Goal: Information Seeking & Learning: Check status

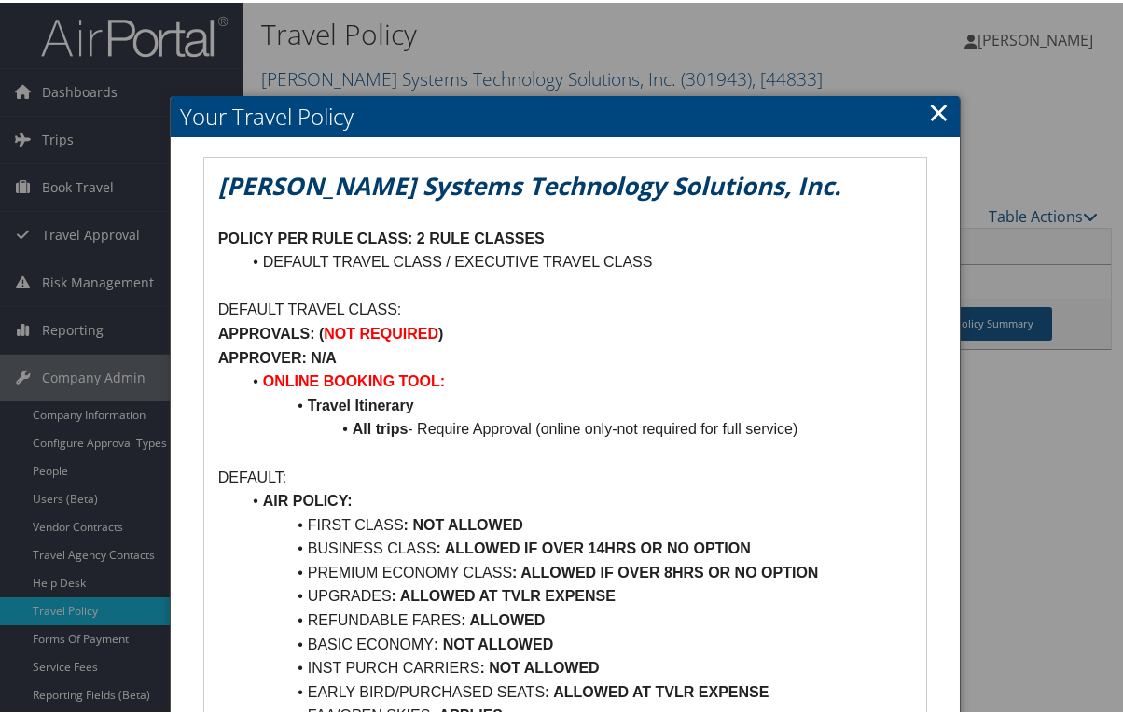
click at [673, 372] on li "ONLINE BOOKING TOOL:" at bounding box center [577, 379] width 672 height 24
click at [434, 117] on h2 "Your Travel Policy" at bounding box center [565, 113] width 789 height 41
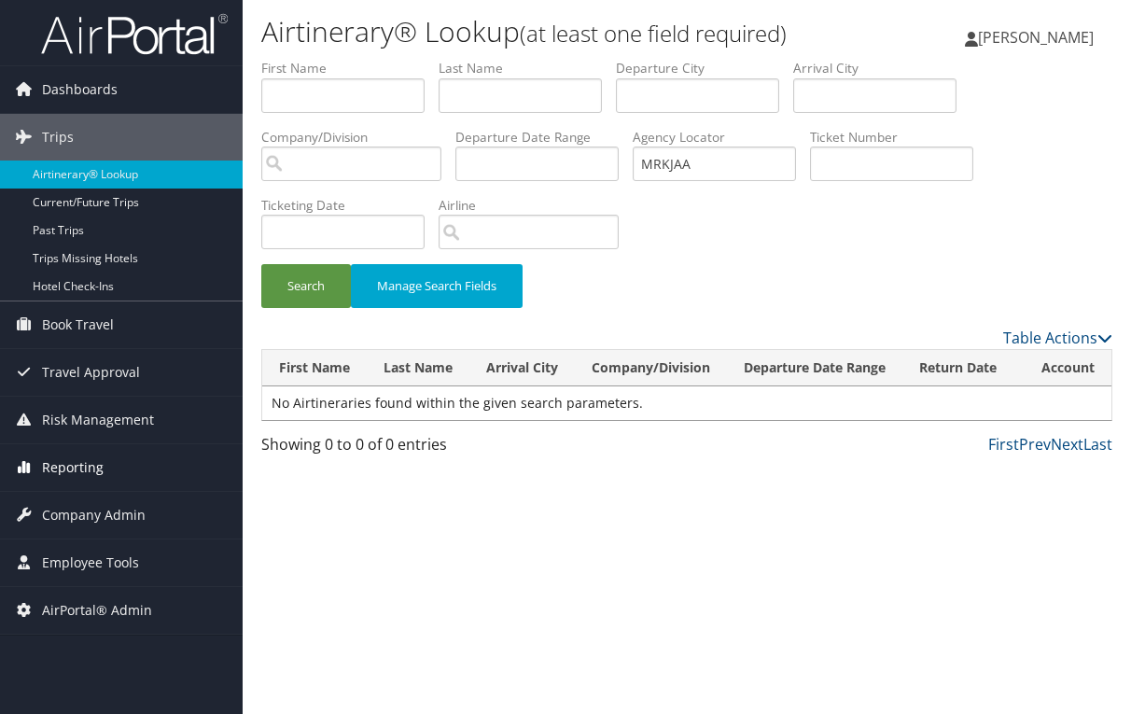
click at [63, 469] on span "Reporting" at bounding box center [73, 467] width 62 height 47
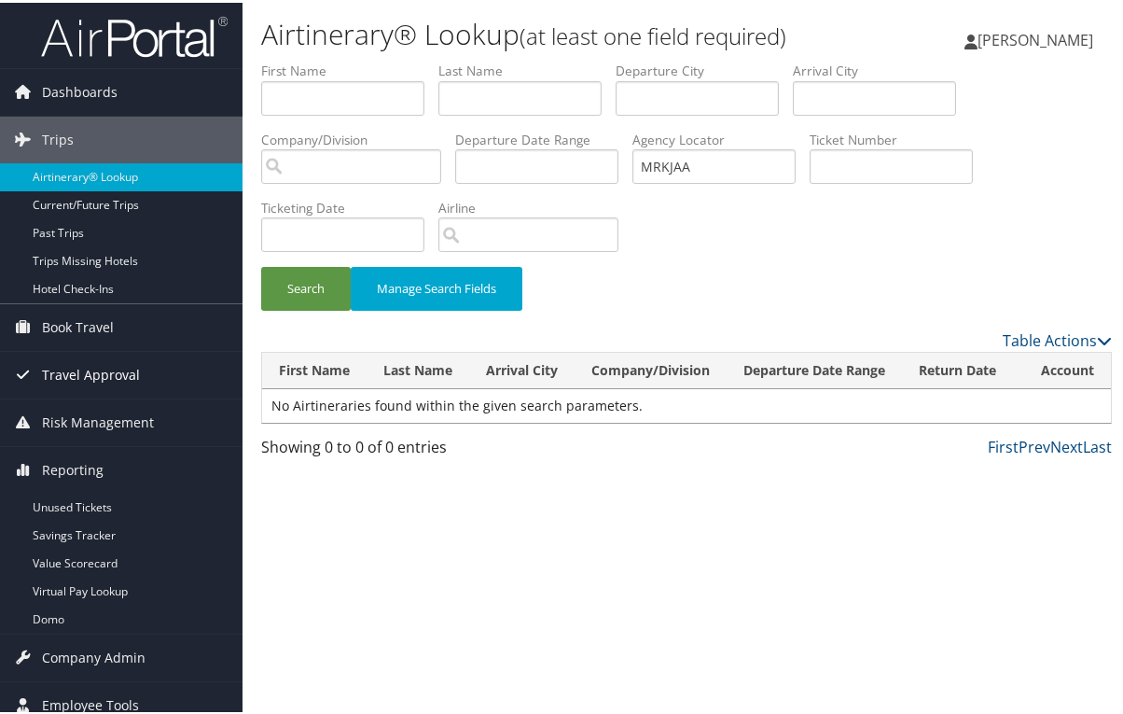
click at [108, 358] on span "Travel Approval" at bounding box center [91, 372] width 98 height 47
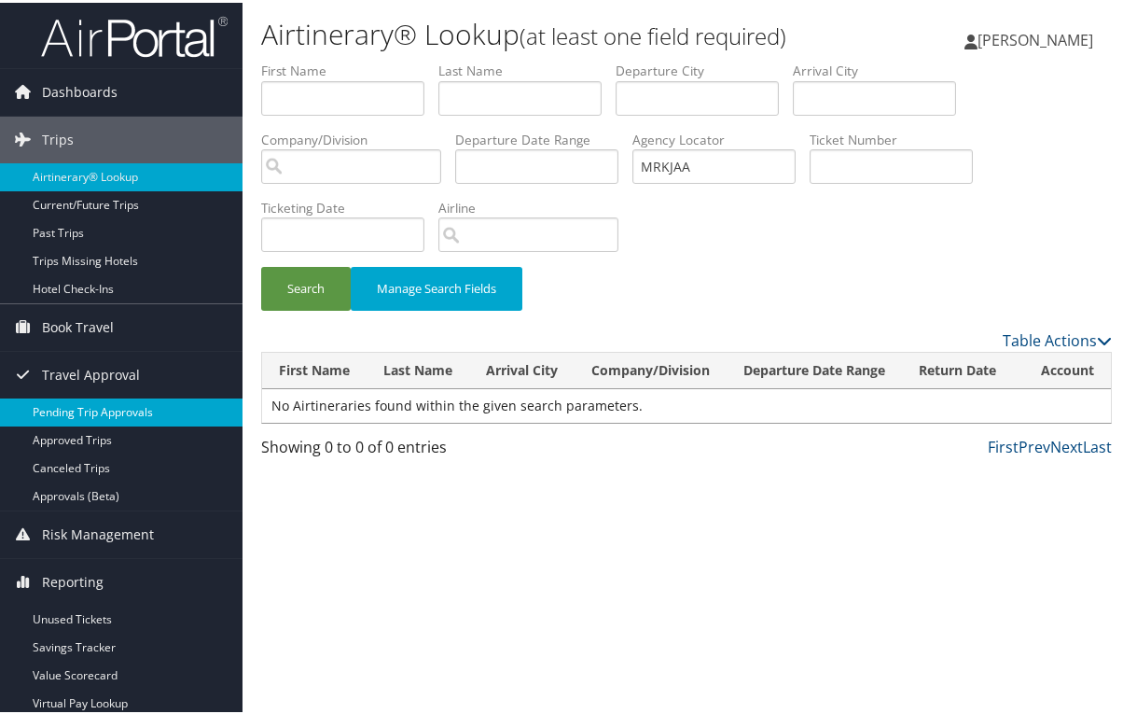
click at [87, 412] on link "Pending Trip Approvals" at bounding box center [121, 410] width 243 height 28
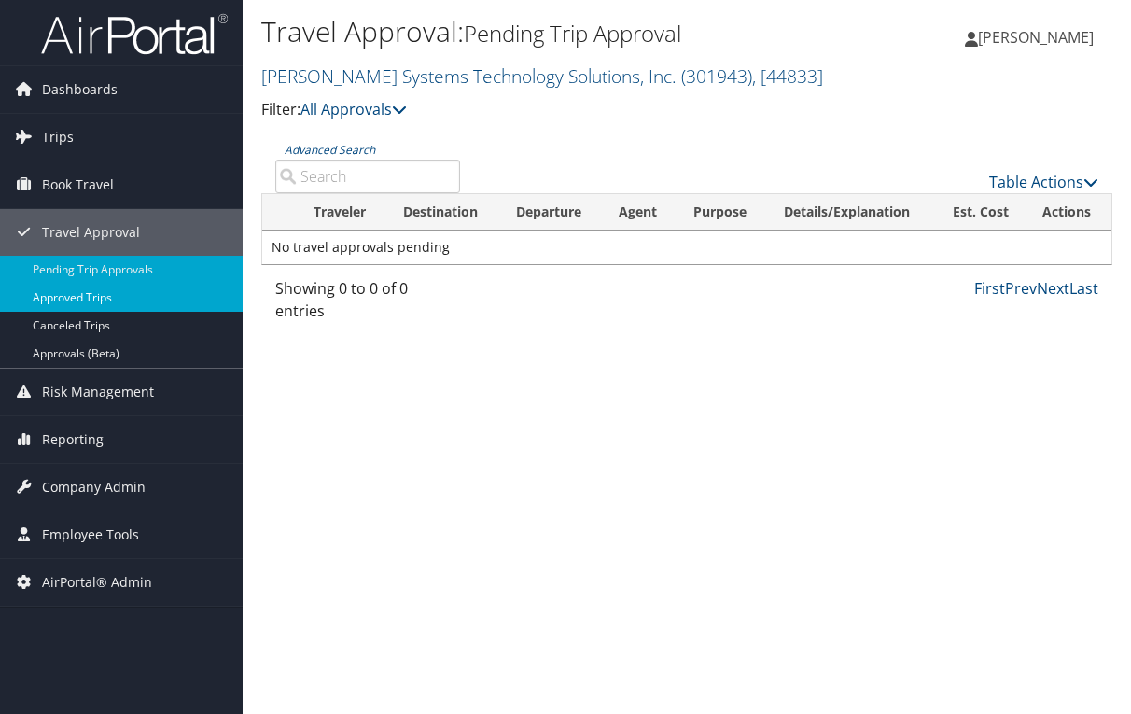
click at [100, 302] on link "Approved Trips" at bounding box center [121, 298] width 243 height 28
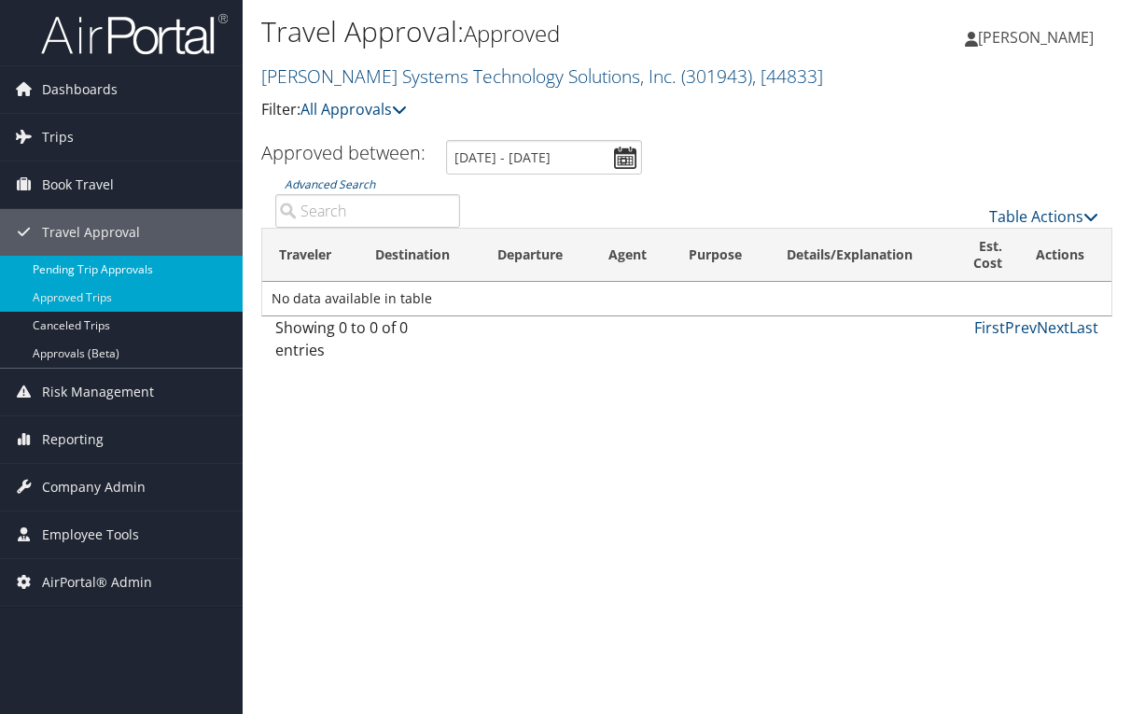
click at [76, 268] on link "Pending Trip Approvals" at bounding box center [121, 270] width 243 height 28
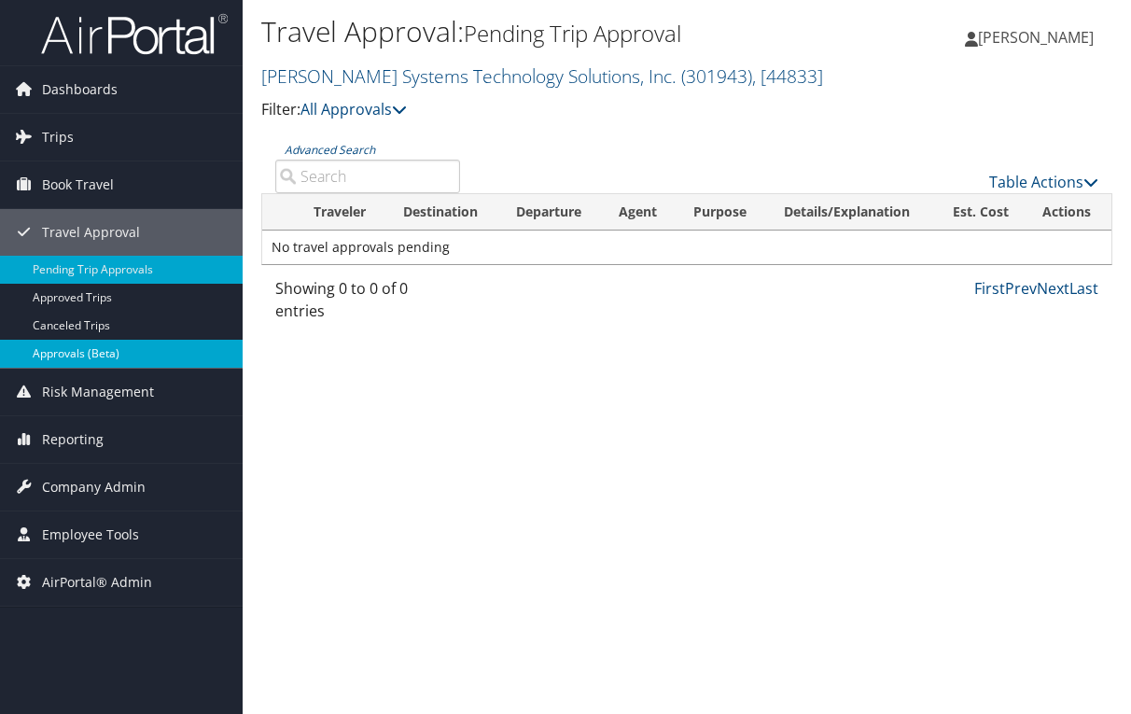
click at [68, 356] on link "Approvals (Beta)" at bounding box center [121, 354] width 243 height 28
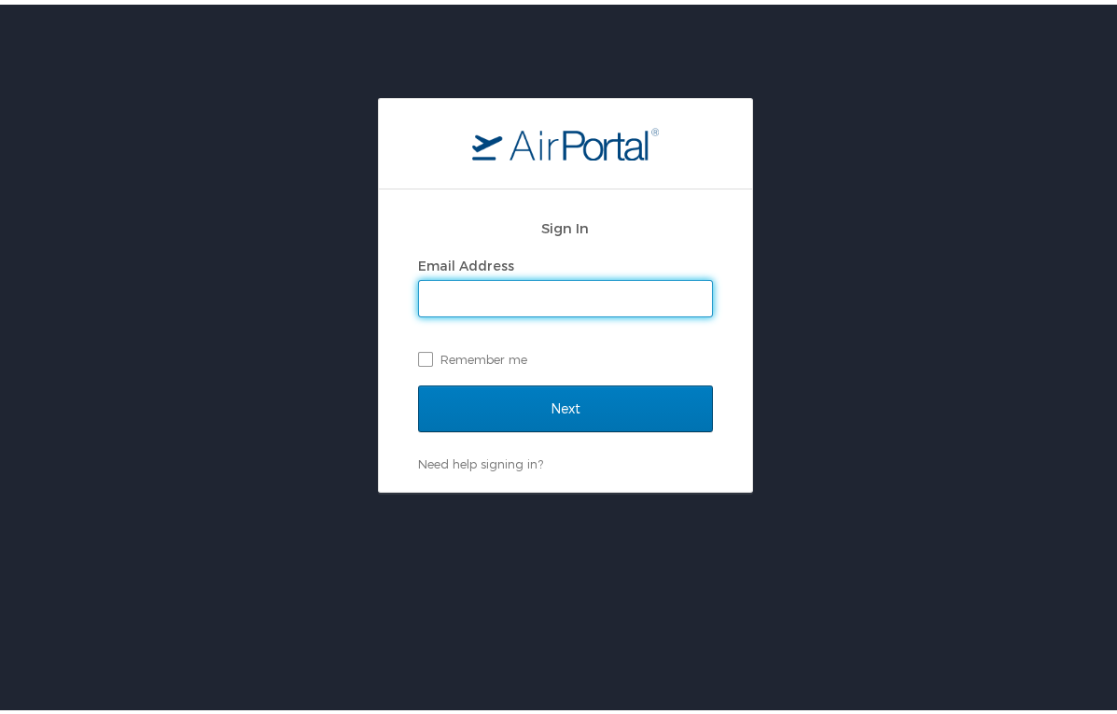
type input "peggy.kane@cbtravel.com"
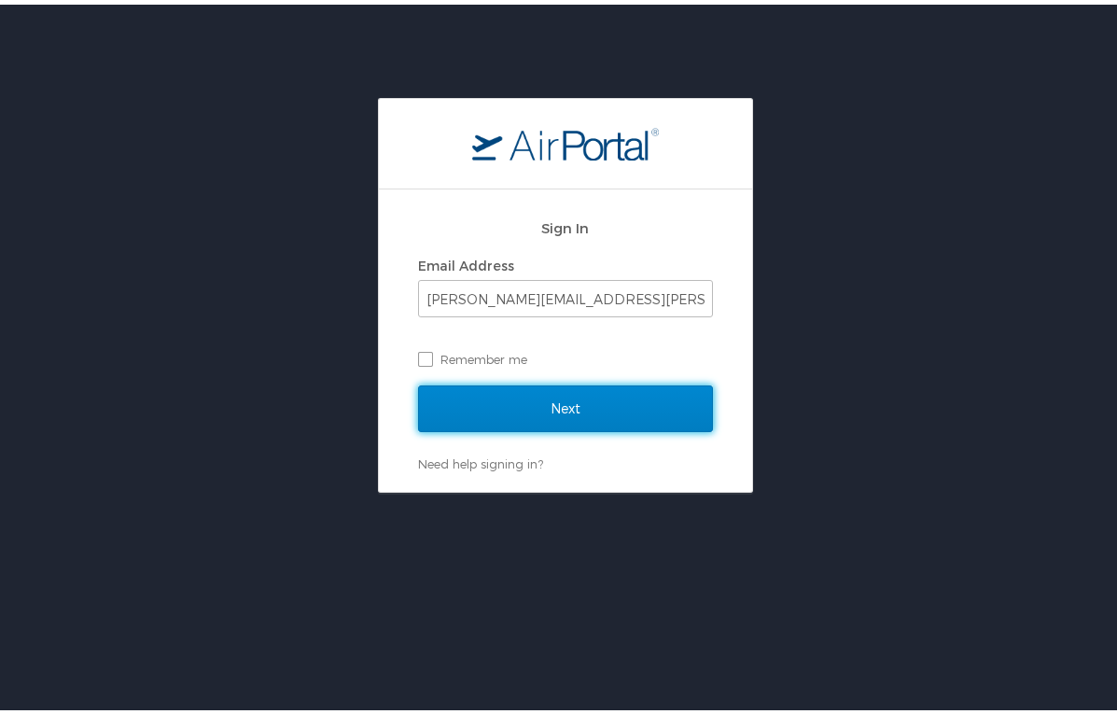
click at [592, 398] on input "Next" at bounding box center [565, 404] width 295 height 47
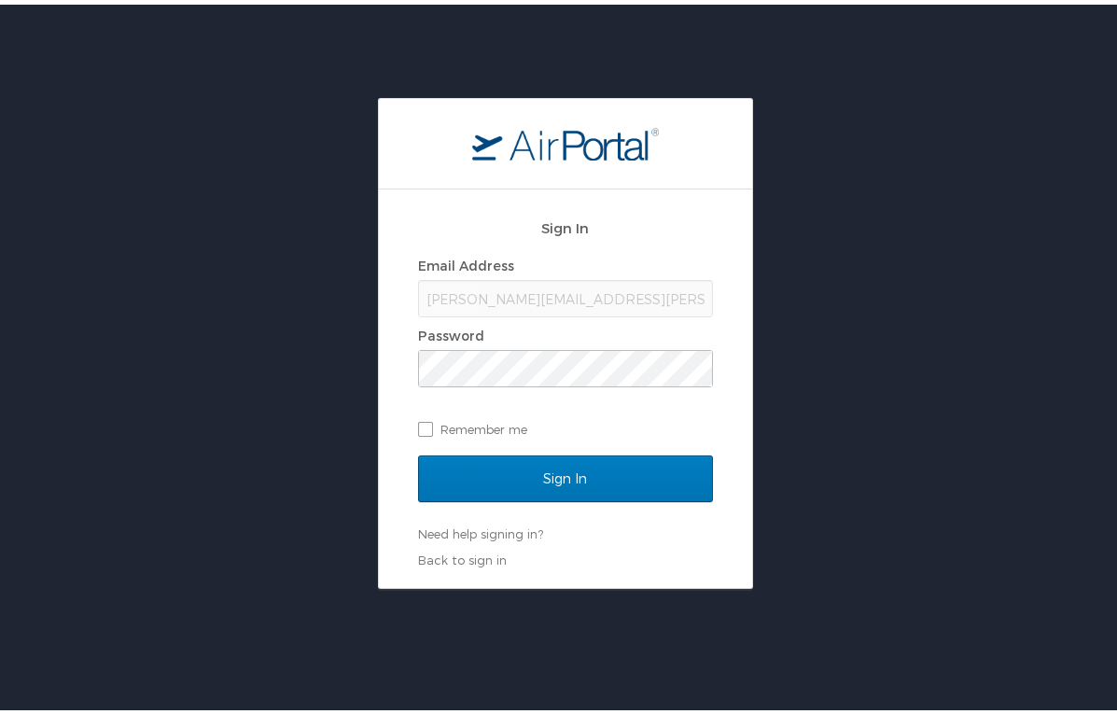
click at [517, 299] on div "peggy.kane@cbtravel.com" at bounding box center [565, 293] width 295 height 37
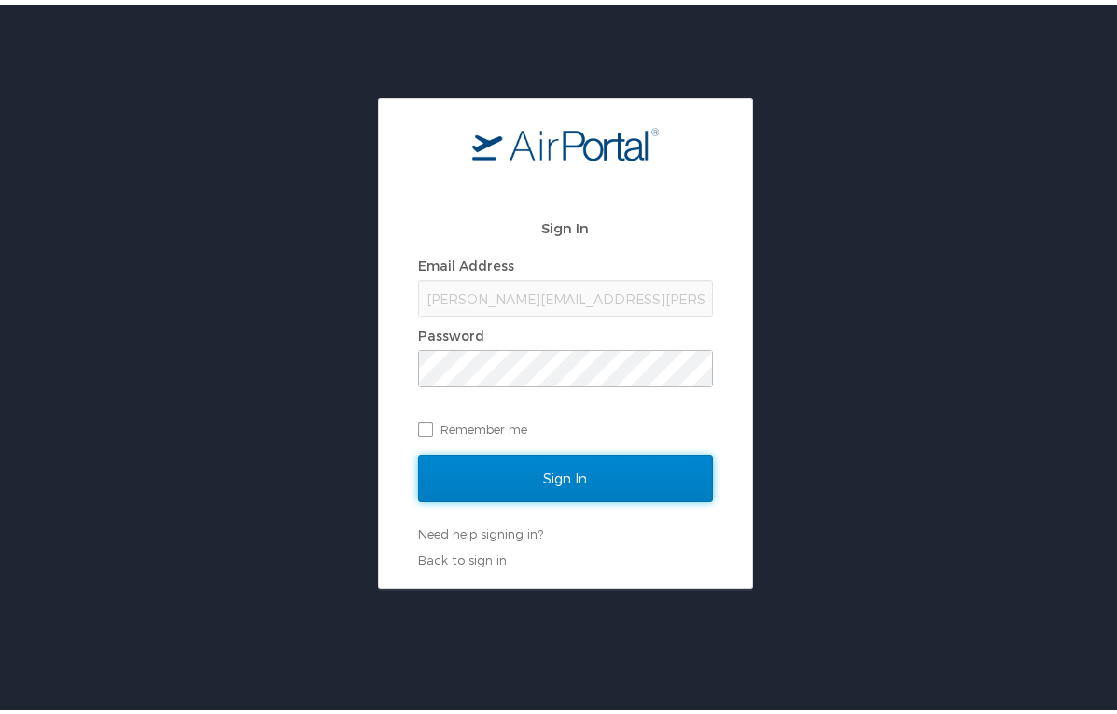
click at [570, 482] on input "Sign In" at bounding box center [565, 474] width 295 height 47
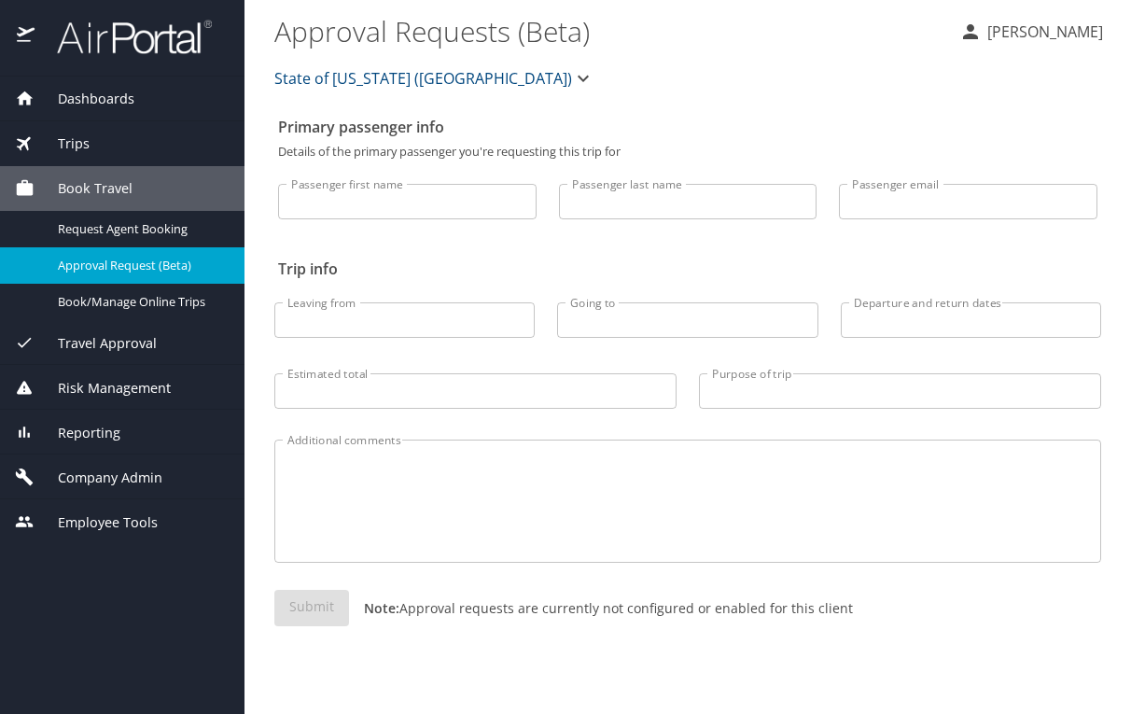
click at [410, 650] on div "Submit Note: Approval requests are currently not configured or enabled for this…" at bounding box center [687, 623] width 827 height 66
click at [572, 75] on icon "button" at bounding box center [583, 78] width 22 height 22
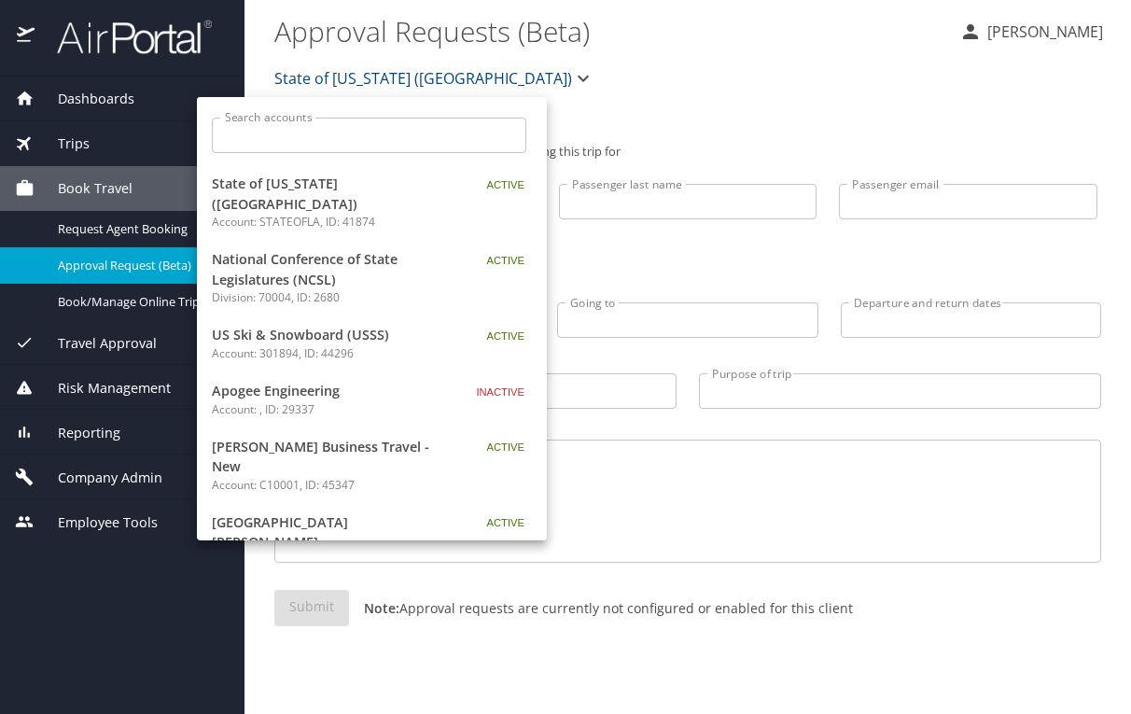
click at [351, 132] on input "Search accounts" at bounding box center [375, 135] width 302 height 35
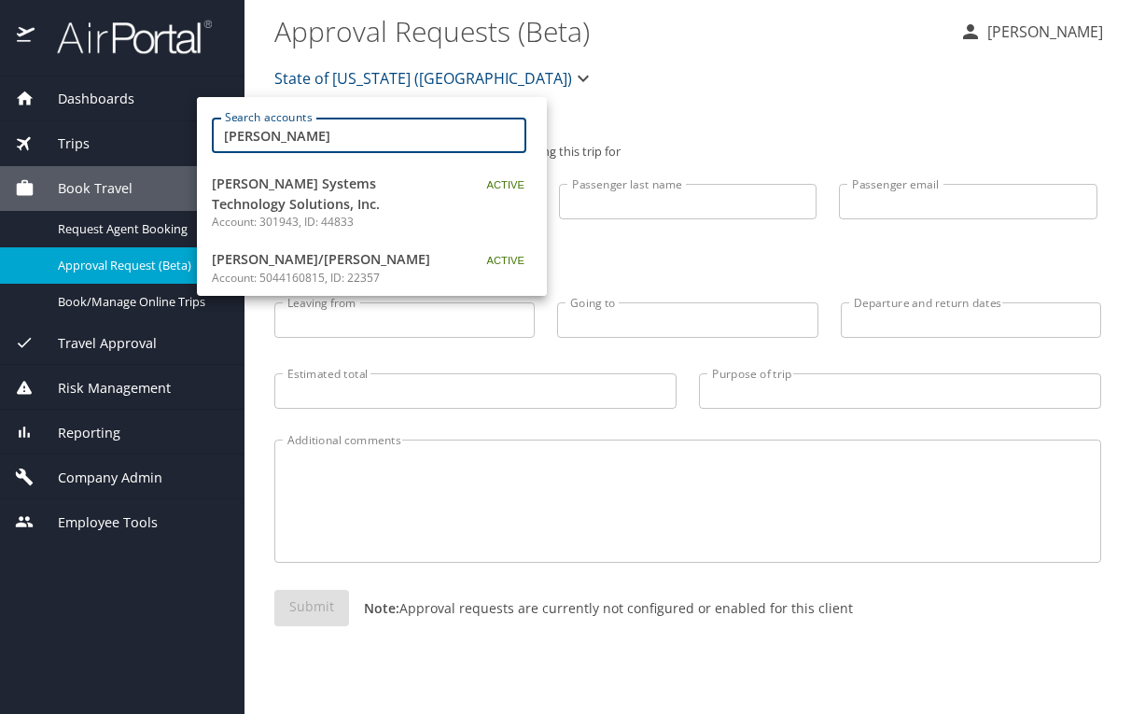
type input "sabel"
click at [338, 200] on span "Sabel Systems Technology Solutions, Inc." at bounding box center [328, 194] width 233 height 40
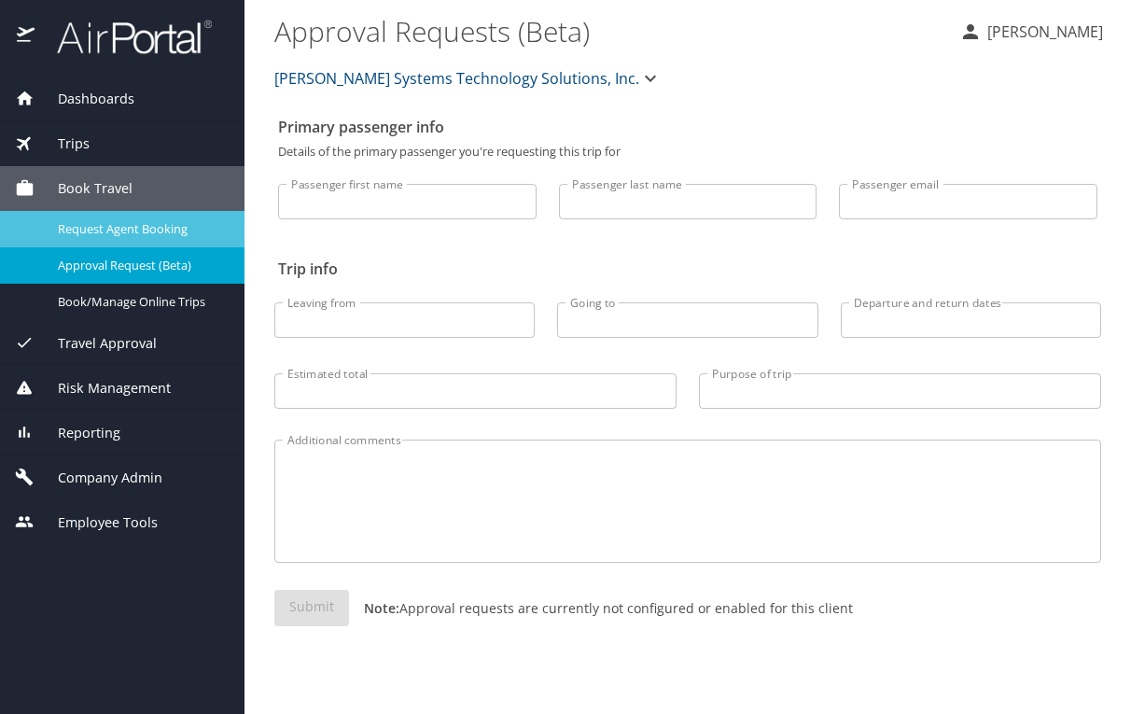
click at [151, 228] on span "Request Agent Booking" at bounding box center [140, 229] width 164 height 18
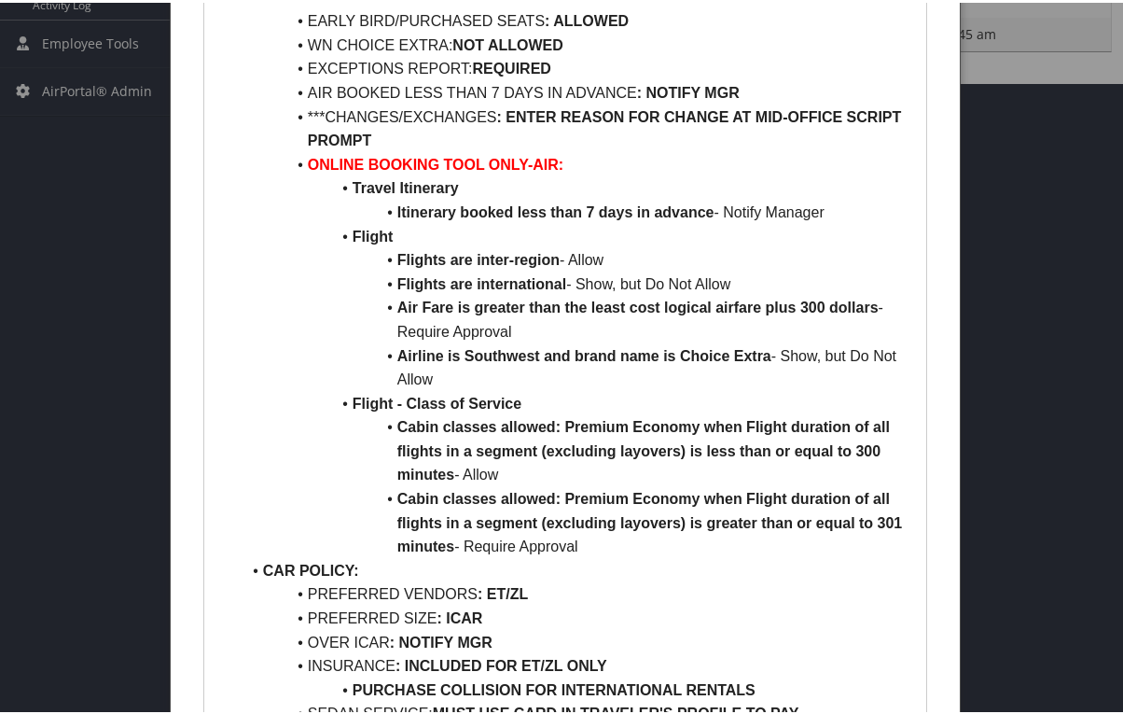
scroll to position [933, 0]
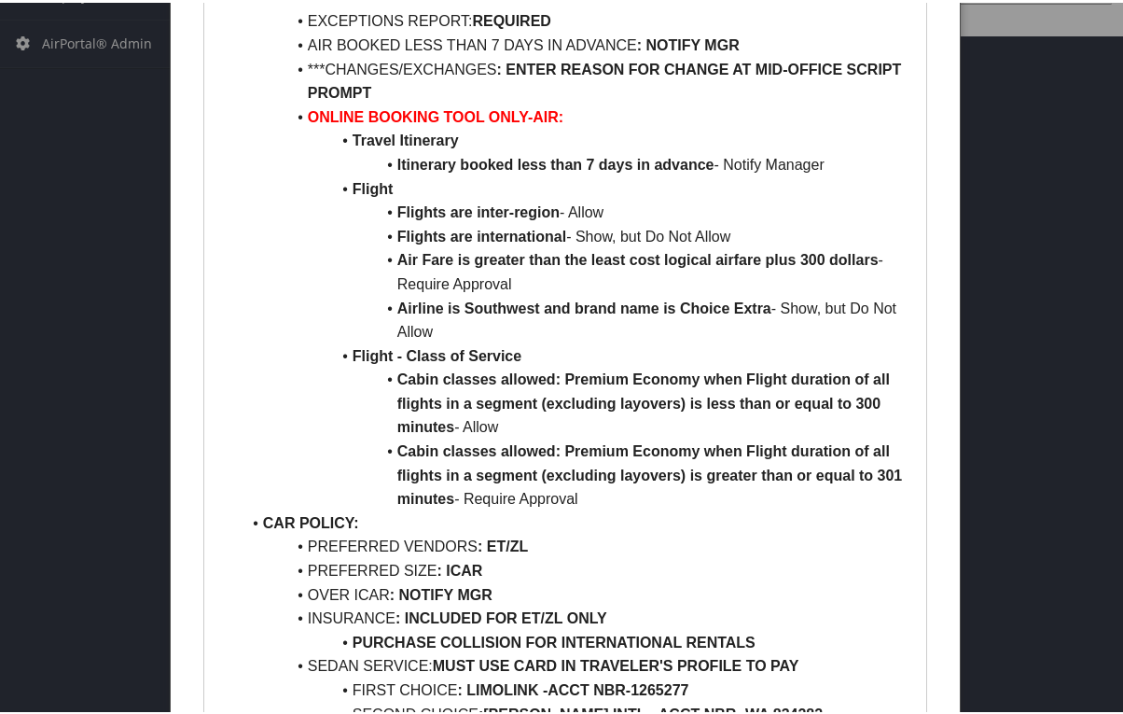
drag, startPoint x: 287, startPoint y: 435, endPoint x: 279, endPoint y: 426, distance: 11.9
click at [287, 435] on li "Cabin classes allowed: Premium Economy when Flight duration of all flights in a…" at bounding box center [577, 401] width 672 height 72
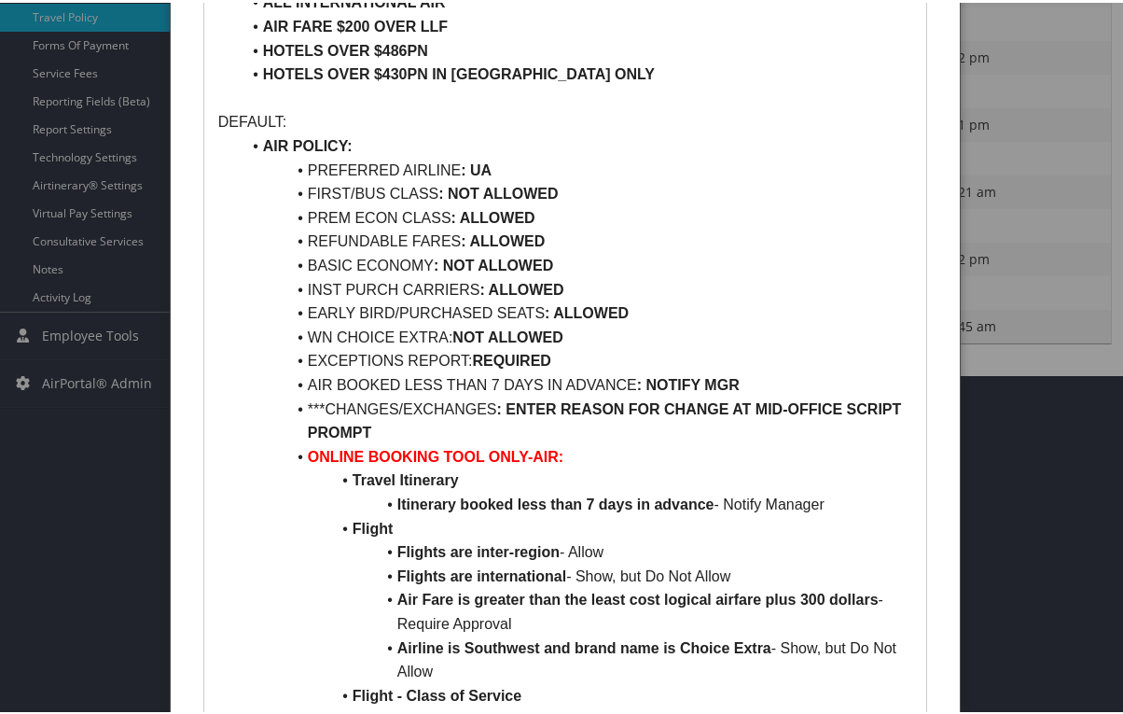
scroll to position [560, 0]
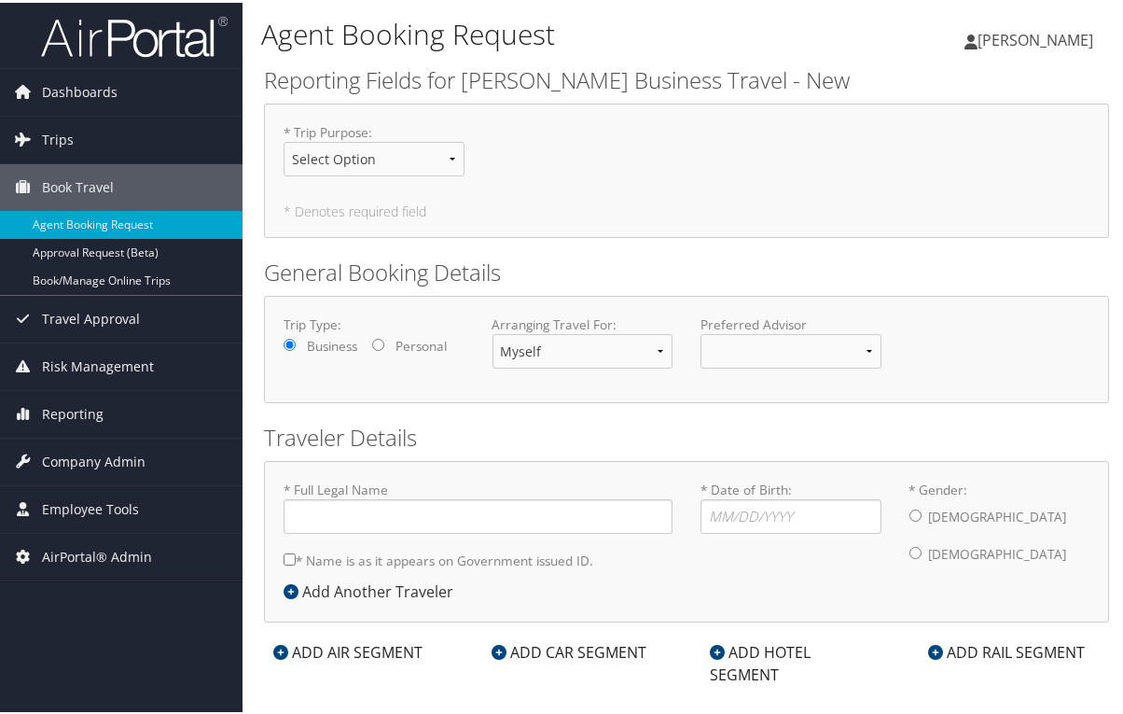
type input "Peggy Kane"
click at [45, 134] on span "Trips" at bounding box center [58, 137] width 32 height 47
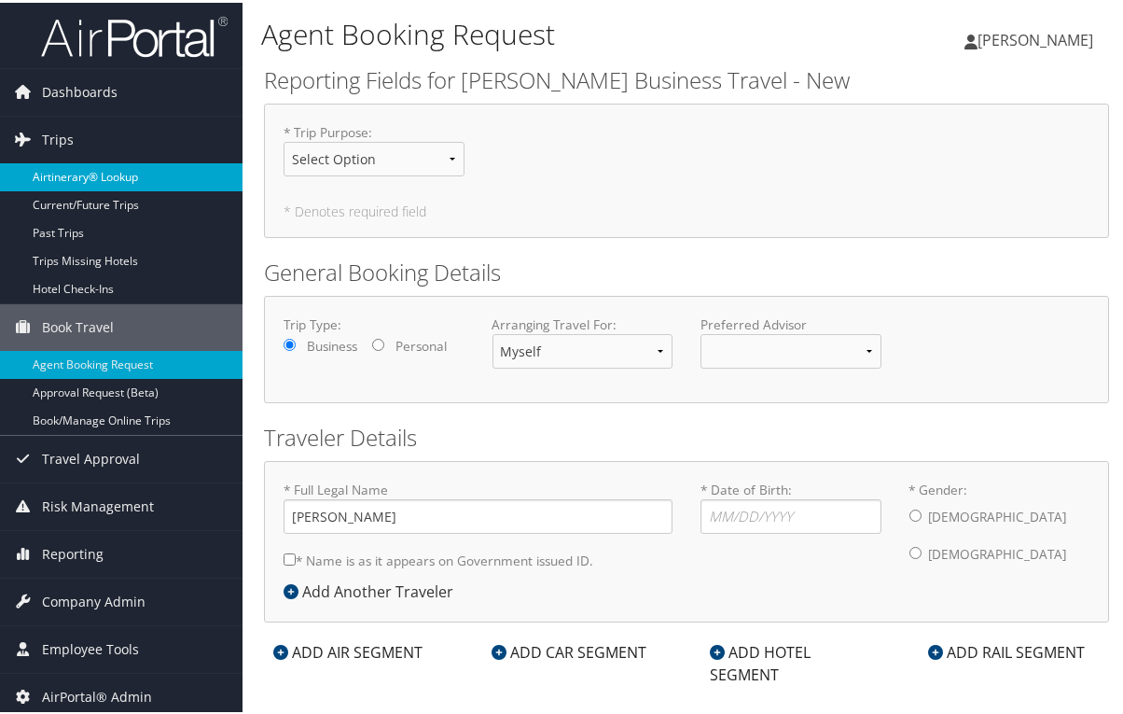
click at [63, 180] on link "Airtinerary® Lookup" at bounding box center [121, 174] width 243 height 28
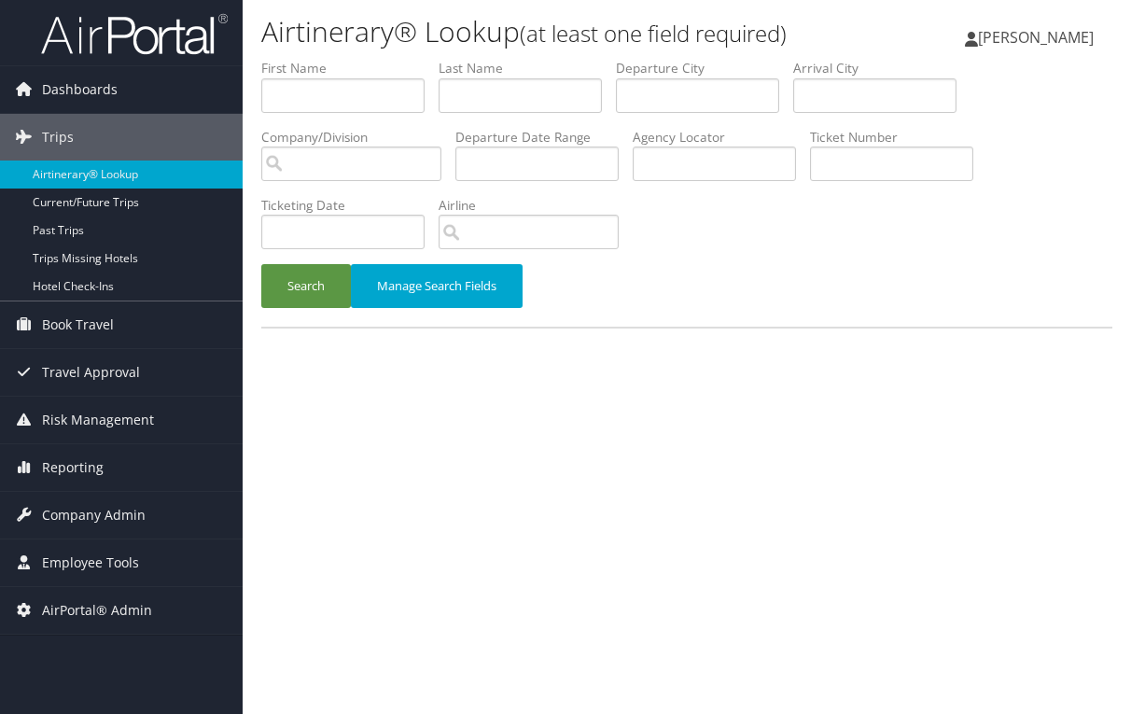
click at [881, 278] on div "Search Manage Search Fields" at bounding box center [686, 295] width 879 height 63
click at [494, 106] on input "text" at bounding box center [520, 95] width 163 height 35
type input "l"
type input "scanlan lyons"
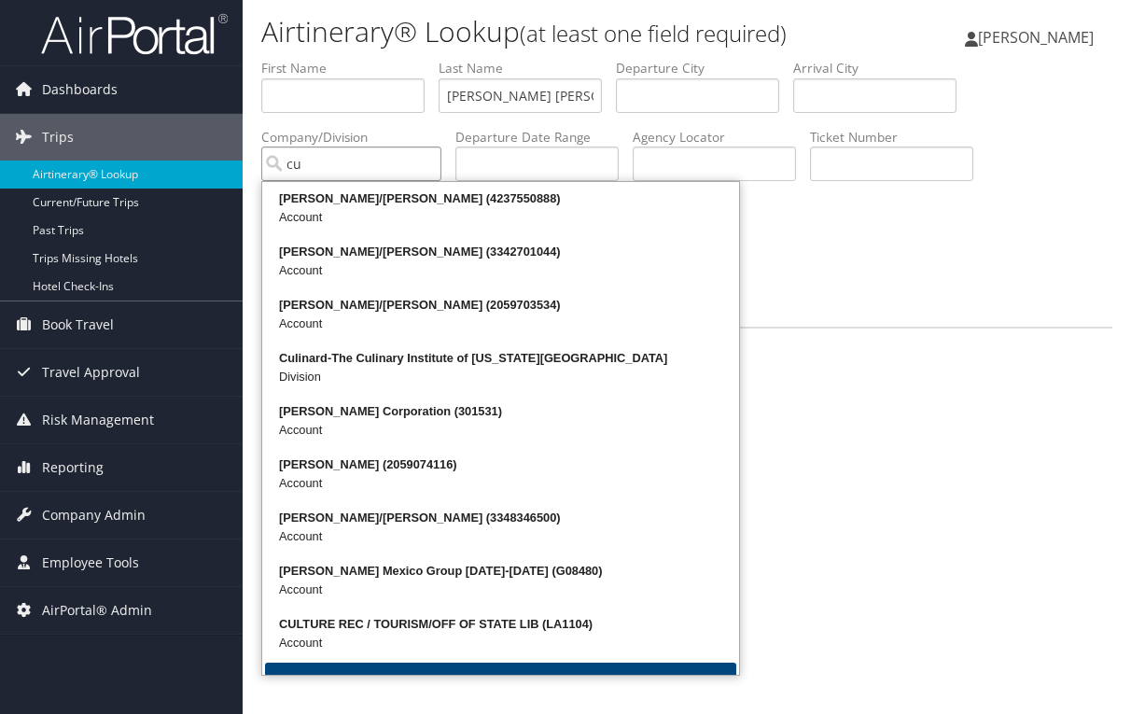
type input "cu"
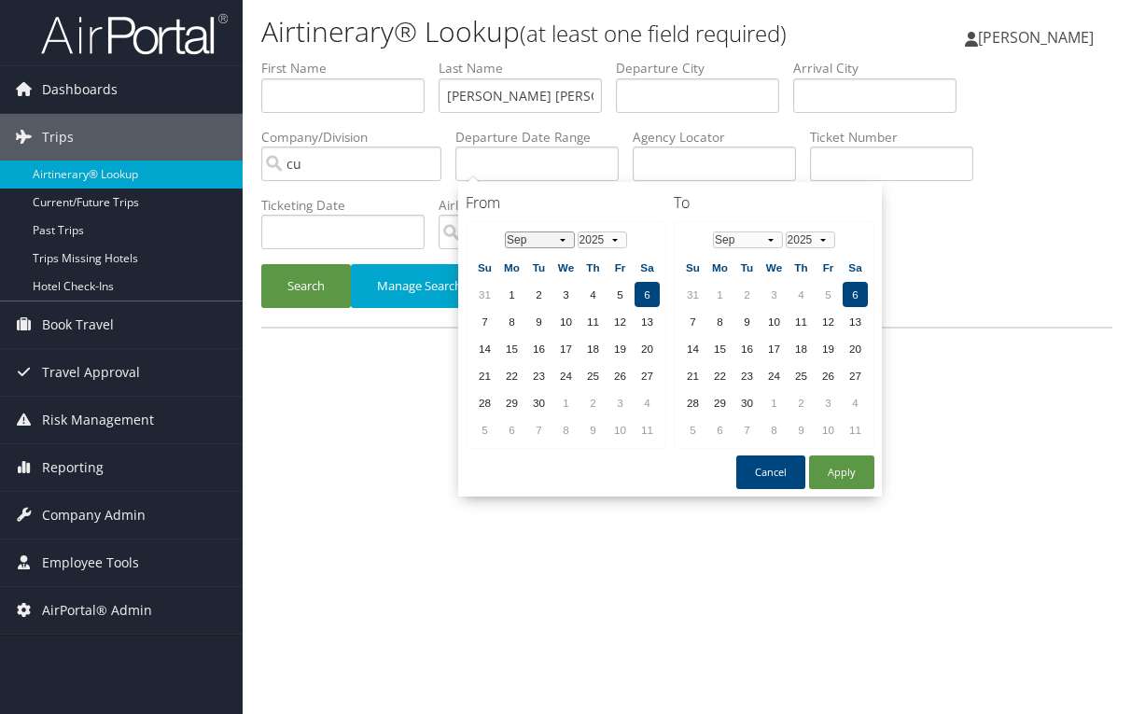
click at [562, 244] on select "Jan Feb Mar Apr May Jun Jul Aug Sep Oct Nov Dec" at bounding box center [540, 239] width 70 height 17
click at [598, 321] on td "6" at bounding box center [592, 321] width 25 height 25
click at [712, 347] on td "10" at bounding box center [719, 348] width 25 height 25
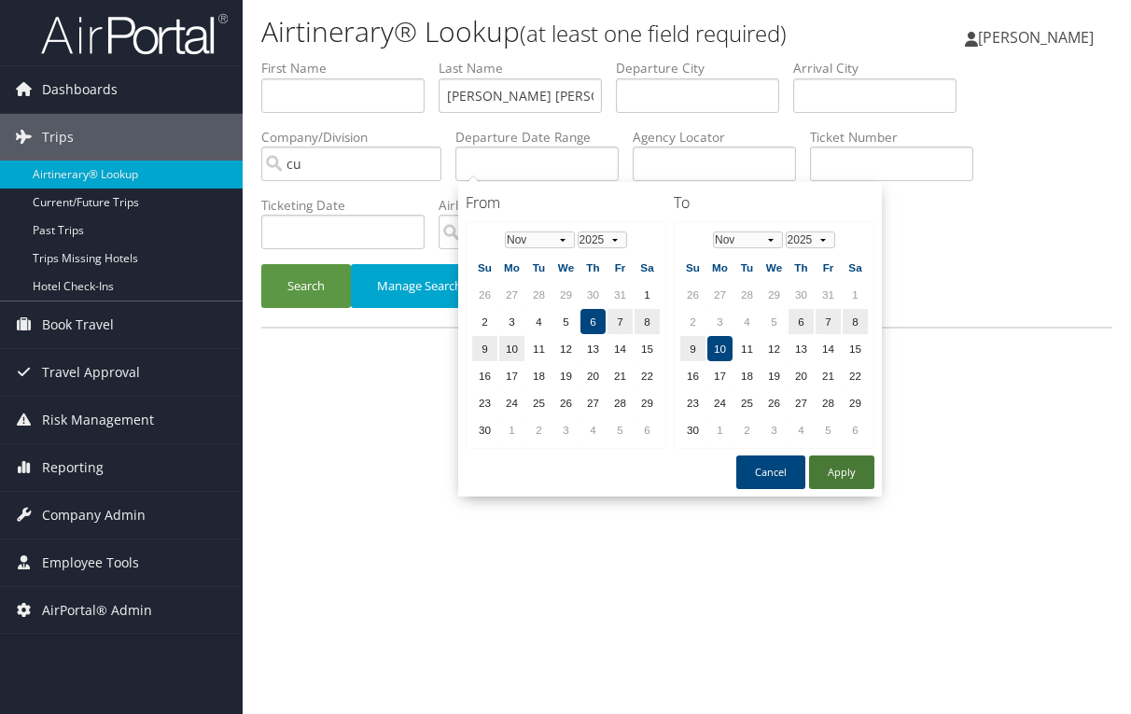
click at [871, 476] on button "Apply" at bounding box center [841, 472] width 65 height 34
type input "11/06/2025 - 11/10/2025"
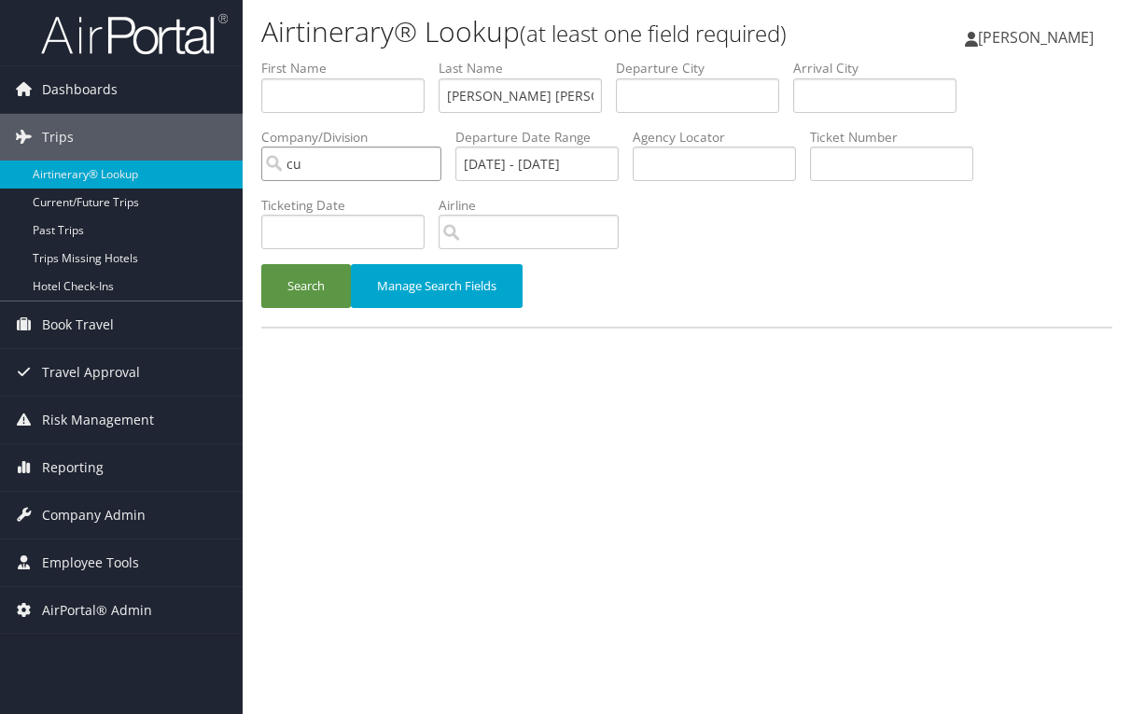
click at [369, 174] on input "cu" at bounding box center [351, 163] width 180 height 35
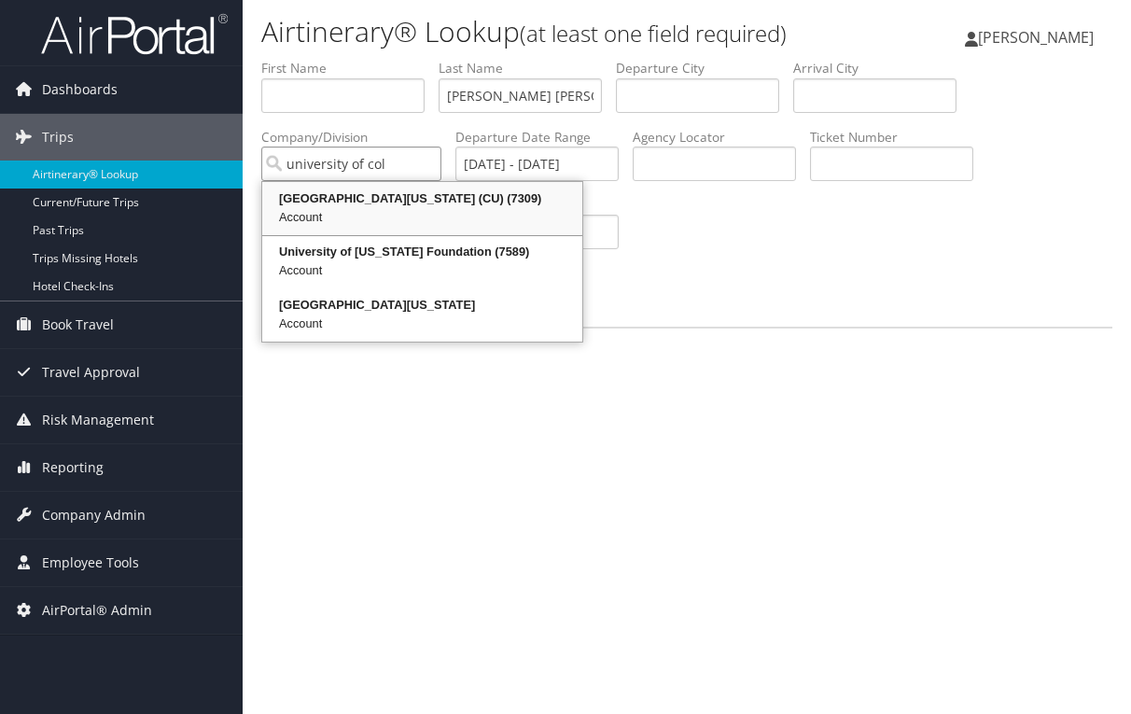
click at [377, 192] on div "University of Colorado (CU) (7309)" at bounding box center [422, 198] width 314 height 19
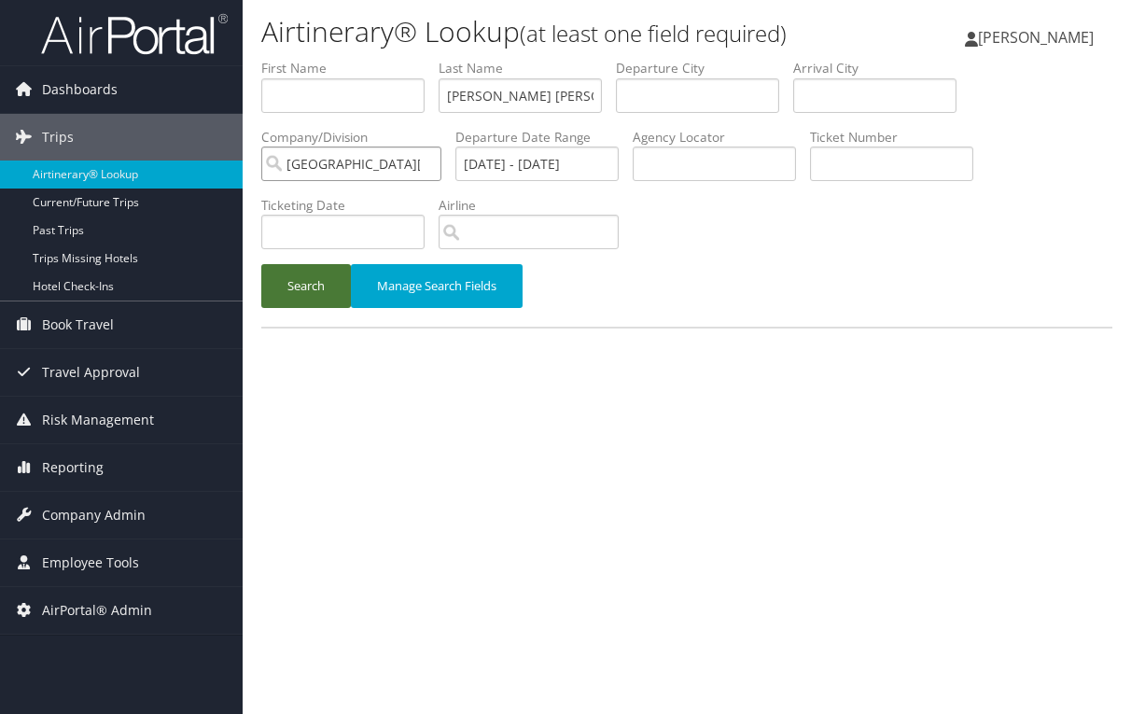
type input "University of Colorado (CU)"
click at [306, 273] on button "Search" at bounding box center [306, 286] width 90 height 44
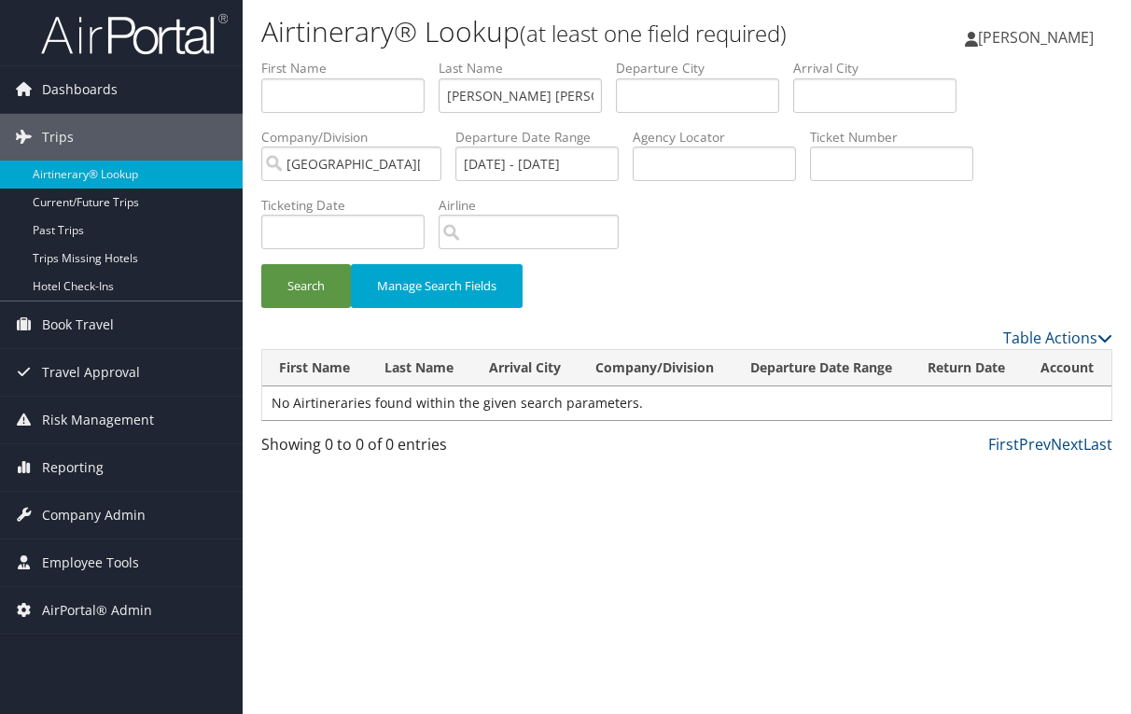
click at [698, 273] on div "Search Manage Search Fields" at bounding box center [686, 295] width 879 height 63
click at [497, 94] on input "scanlan lyons" at bounding box center [520, 95] width 163 height 35
type input "scanlanlyons"
click at [261, 264] on button "Search" at bounding box center [306, 286] width 90 height 44
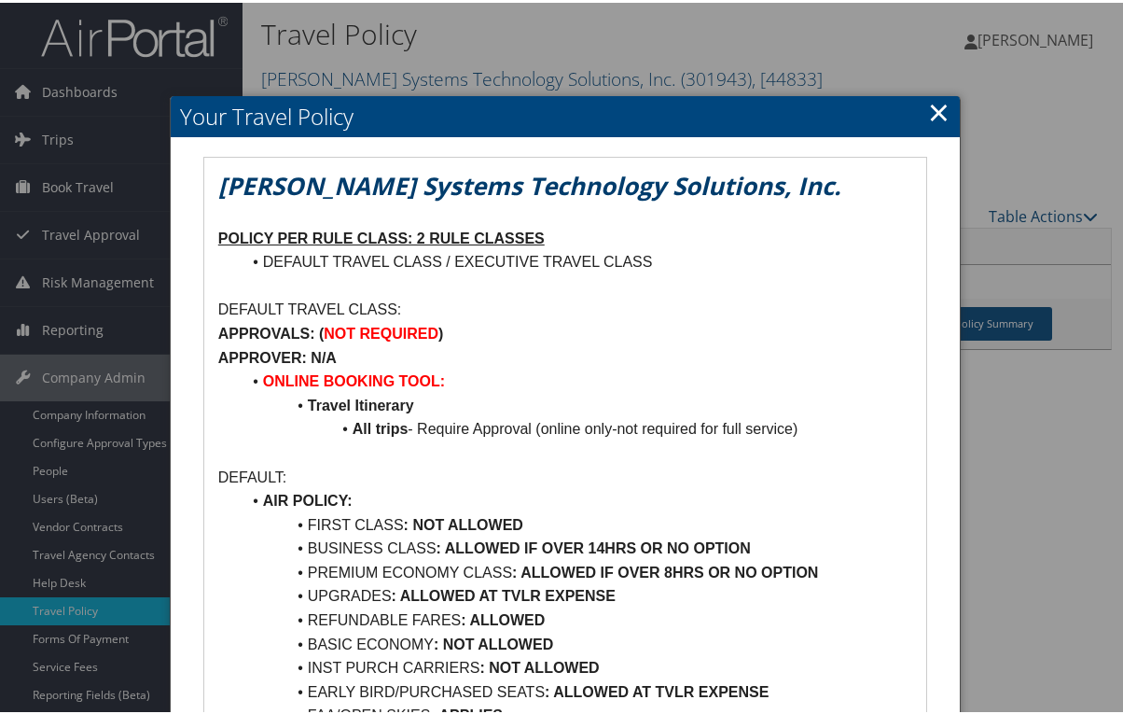
click at [939, 118] on link "×" at bounding box center [938, 109] width 21 height 37
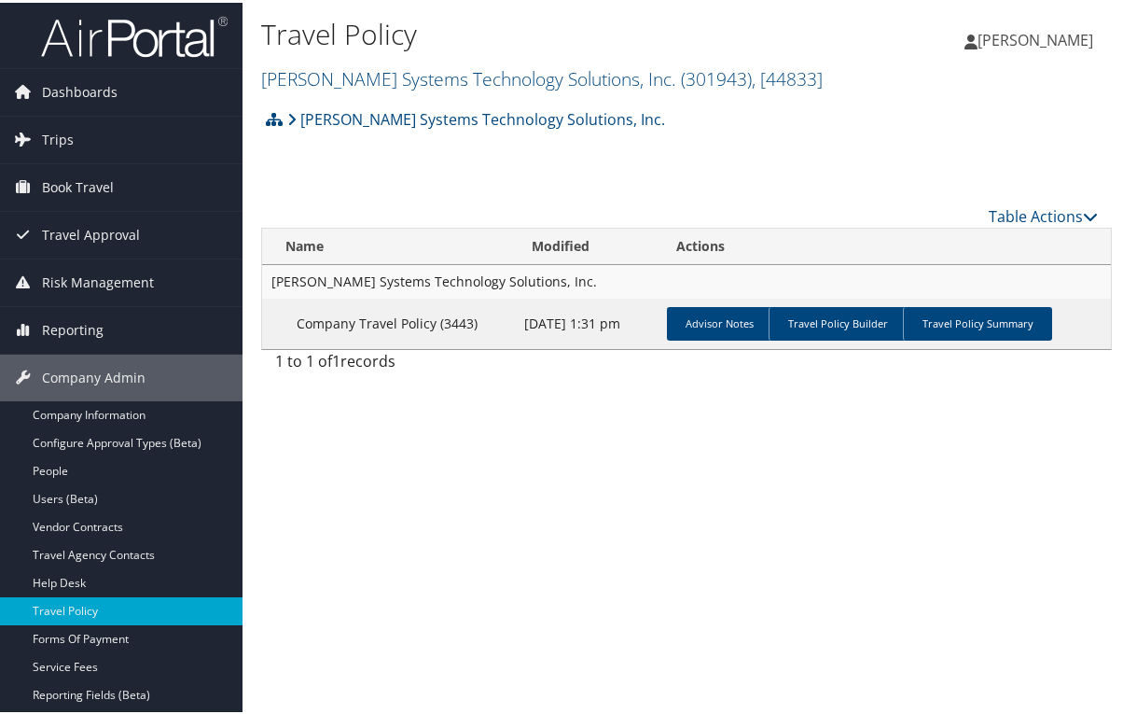
click at [523, 213] on div "Table Actions" at bounding box center [793, 213] width 610 height 22
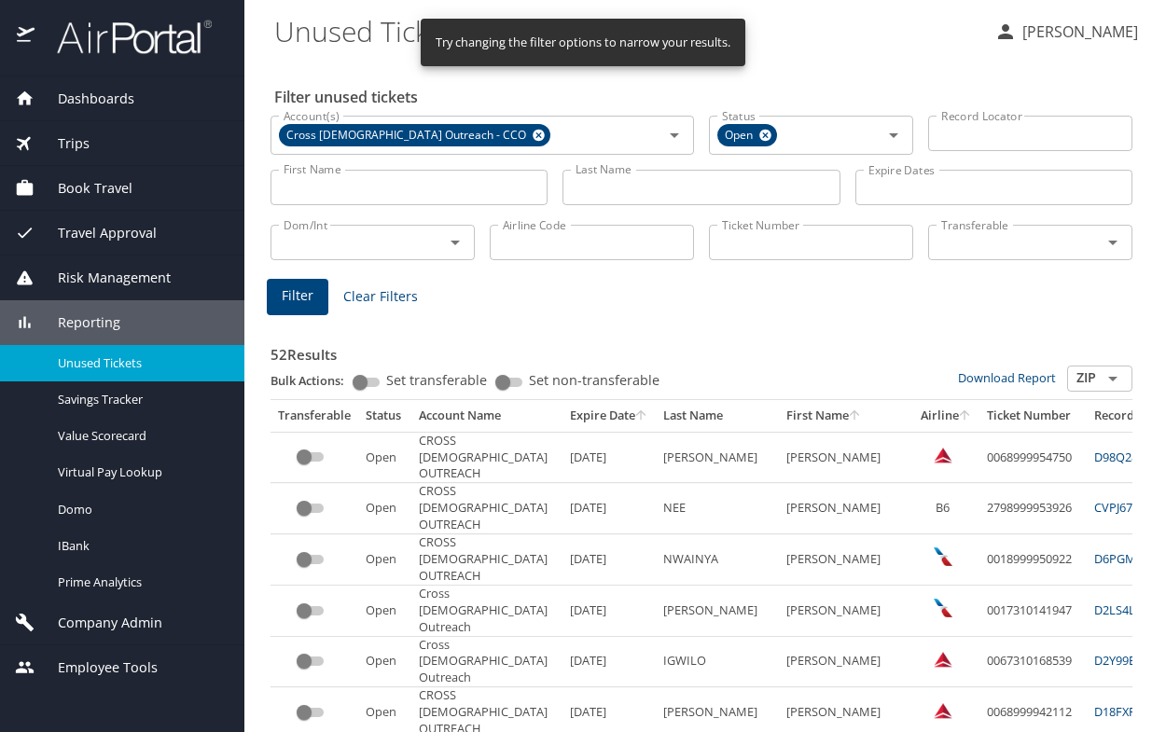
click at [617, 190] on input "Last Name" at bounding box center [701, 187] width 277 height 35
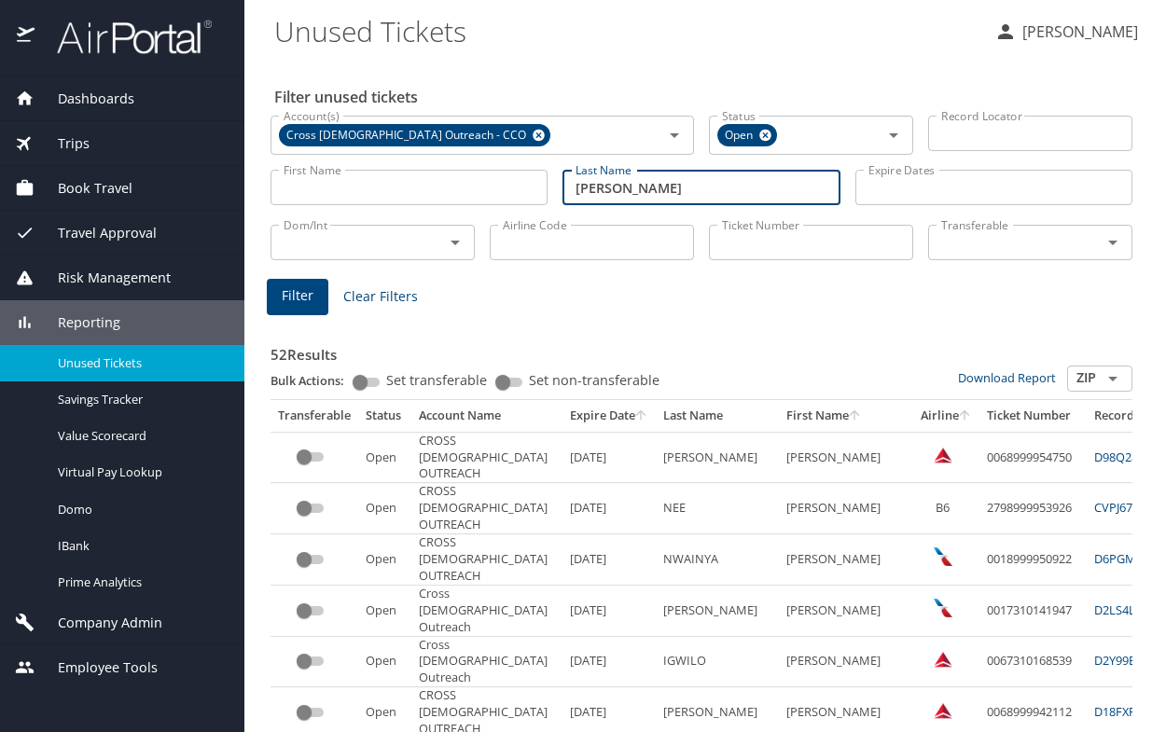
type input "david"
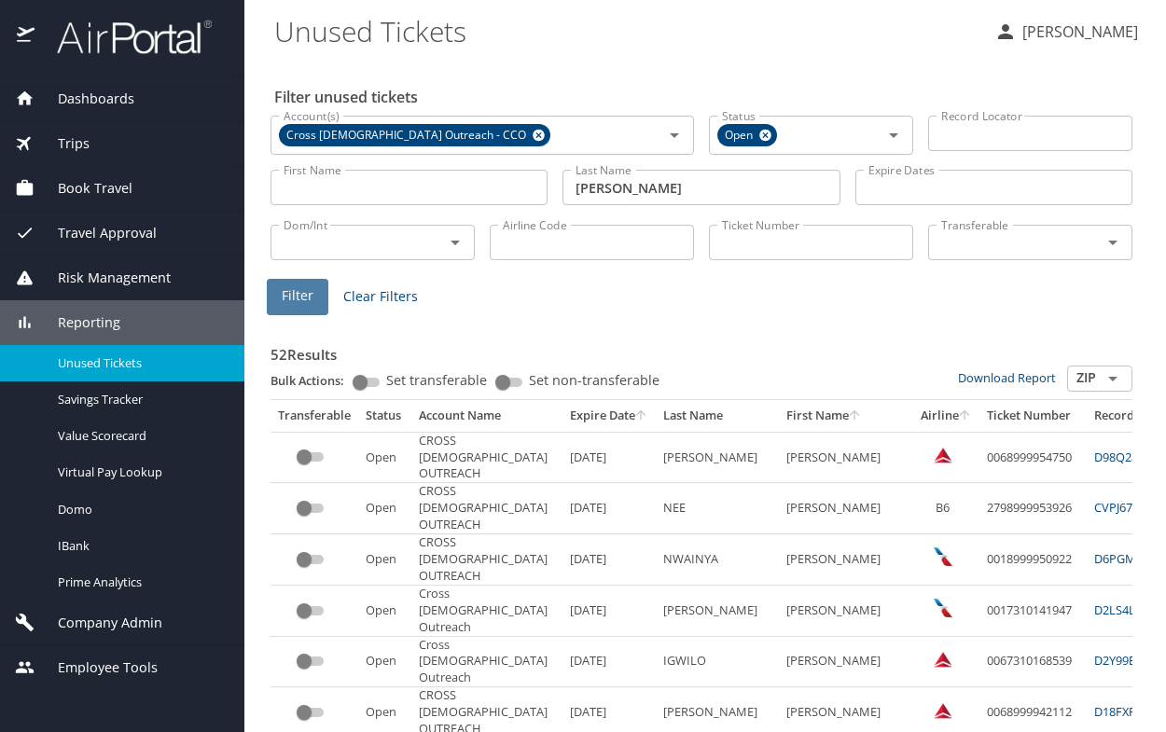
click at [295, 297] on span "Filter" at bounding box center [298, 296] width 32 height 23
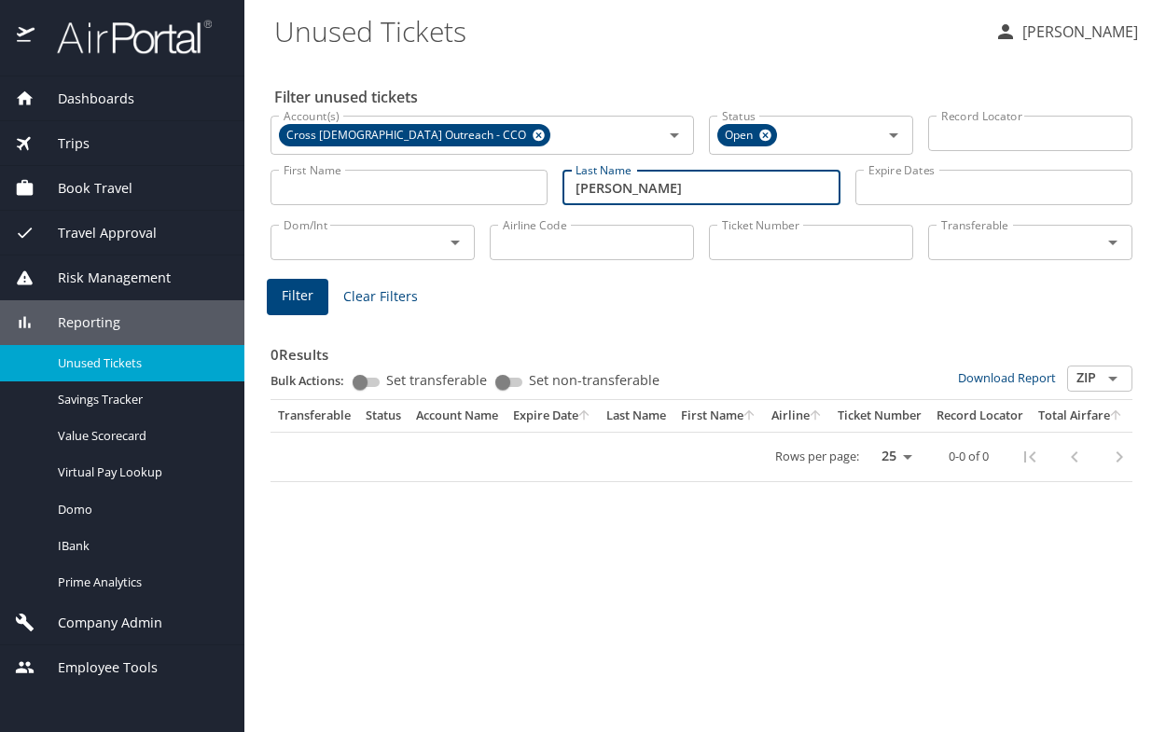
drag, startPoint x: 651, startPoint y: 195, endPoint x: 559, endPoint y: 191, distance: 92.4
click at [559, 191] on div "Last Name david Last Name" at bounding box center [701, 188] width 292 height 66
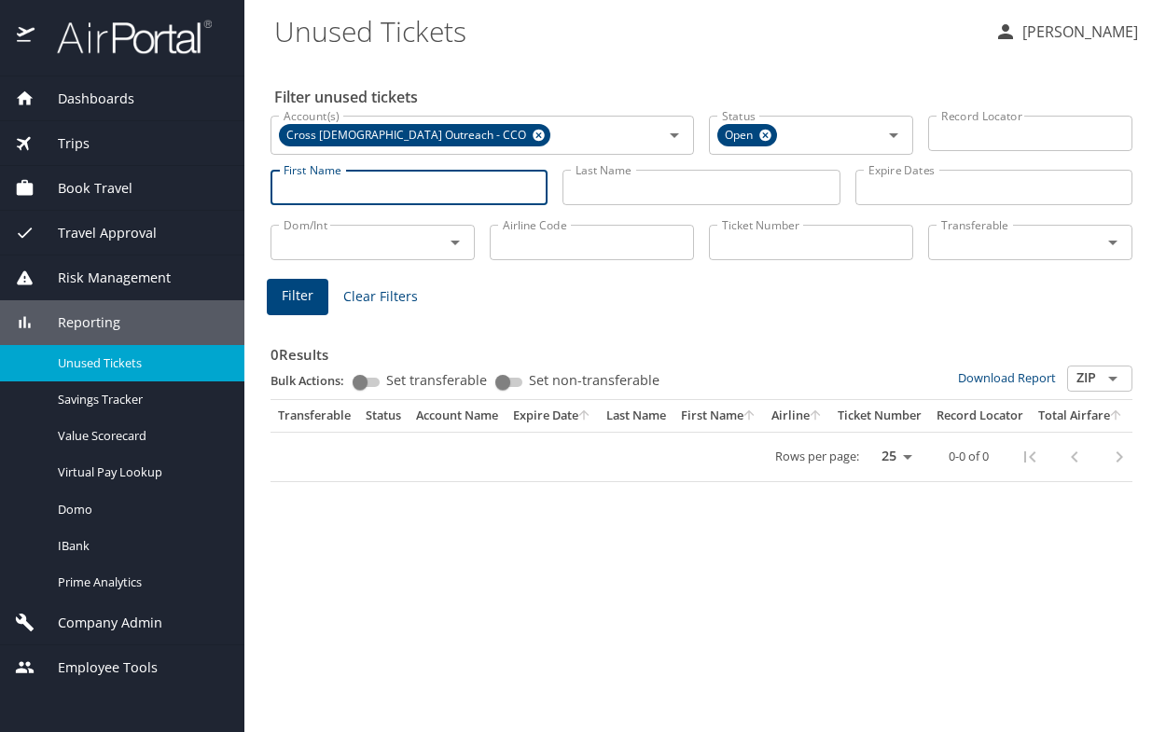
type input "v"
type input "david"
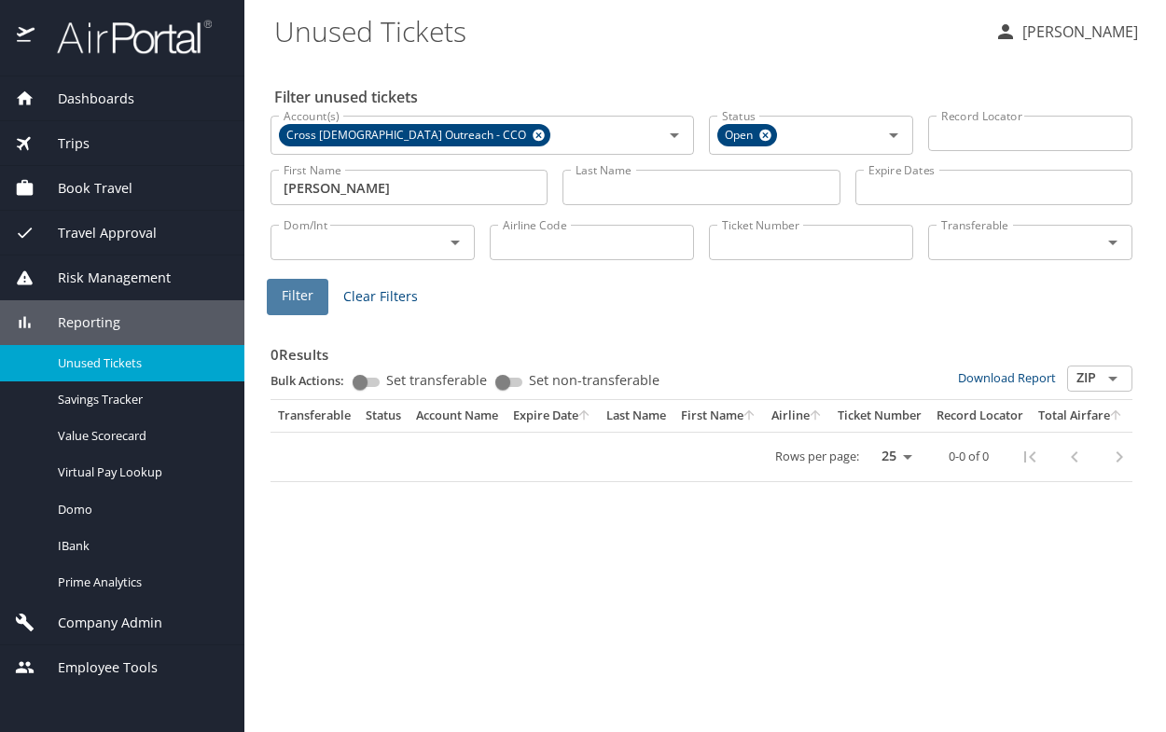
click at [311, 291] on span "Filter" at bounding box center [298, 296] width 32 height 23
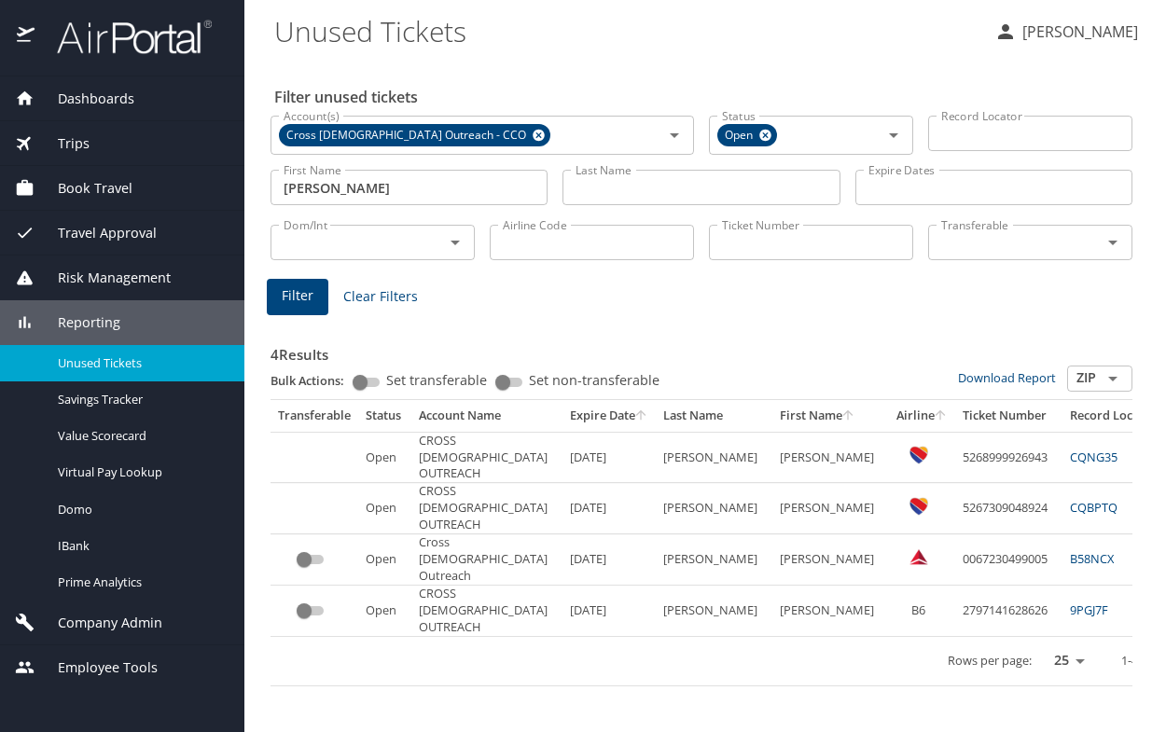
click at [573, 418] on th "Expire Date" at bounding box center [609, 416] width 93 height 32
drag, startPoint x: 950, startPoint y: 556, endPoint x: 856, endPoint y: 563, distance: 94.5
click at [955, 563] on td "5267309048924" at bounding box center [1008, 560] width 107 height 50
copy td "5267309048924"
click at [955, 618] on td "5268999926943" at bounding box center [1008, 611] width 107 height 50
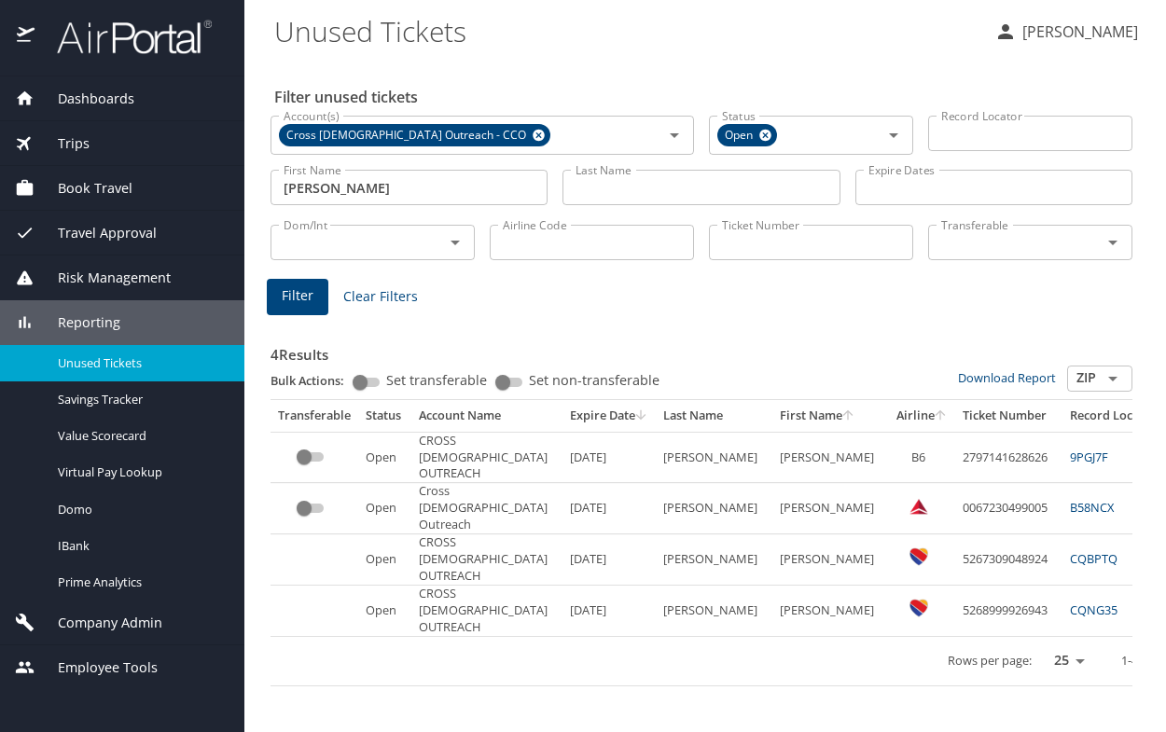
click at [505, 632] on OUTREACH "CROSS CATHOLIC OUTREACH" at bounding box center [486, 611] width 151 height 50
click at [955, 613] on td "5268999926943" at bounding box center [1008, 611] width 107 height 50
copy td "5268999926943"
click at [433, 647] on div "Rows per page: 25 50 100 1-4 of 4" at bounding box center [819, 661] width 1083 height 49
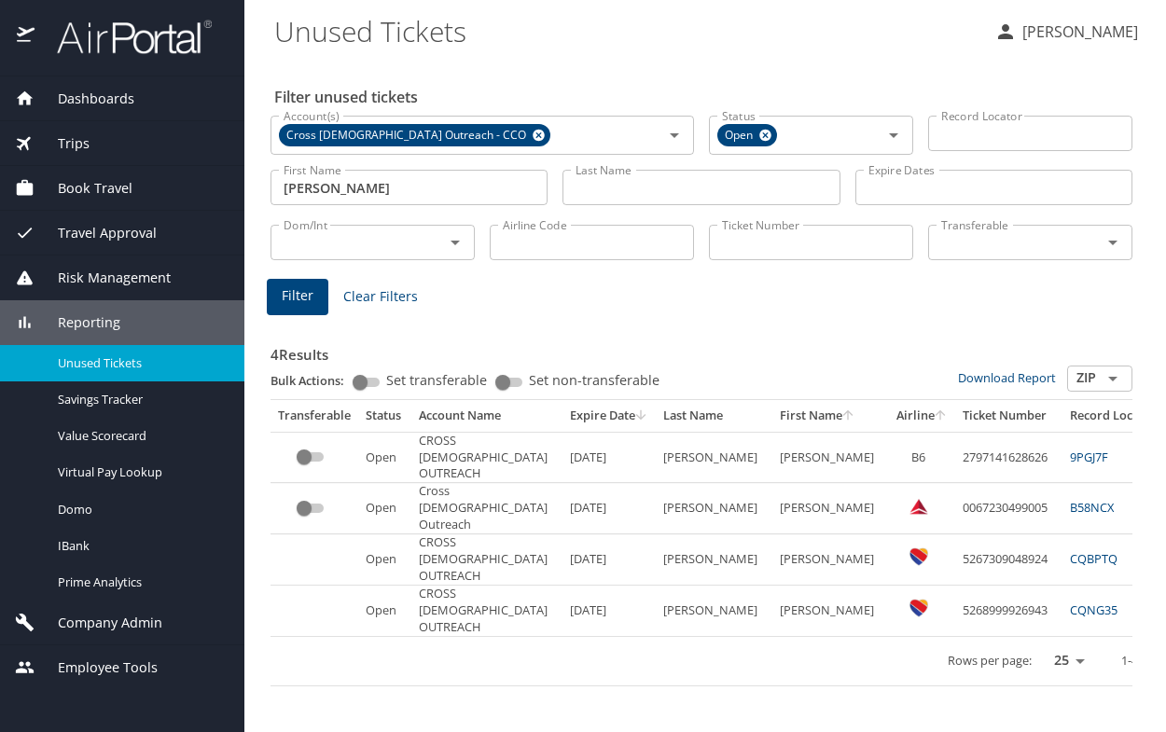
click at [522, 672] on div "Rows per page: 25 50 100 1-4 of 4" at bounding box center [819, 661] width 1083 height 49
drag, startPoint x: 943, startPoint y: 557, endPoint x: 846, endPoint y: 567, distance: 97.6
click at [846, 567] on tr "Open CROSS CATHOLIC OUTREACH 3/4/2026 VARGAS GRAJALES DAVID 5267309048924 CQBPT…" at bounding box center [824, 560] width 1106 height 50
copy tr "5267309048924"
drag, startPoint x: 509, startPoint y: 676, endPoint x: 562, endPoint y: 670, distance: 53.6
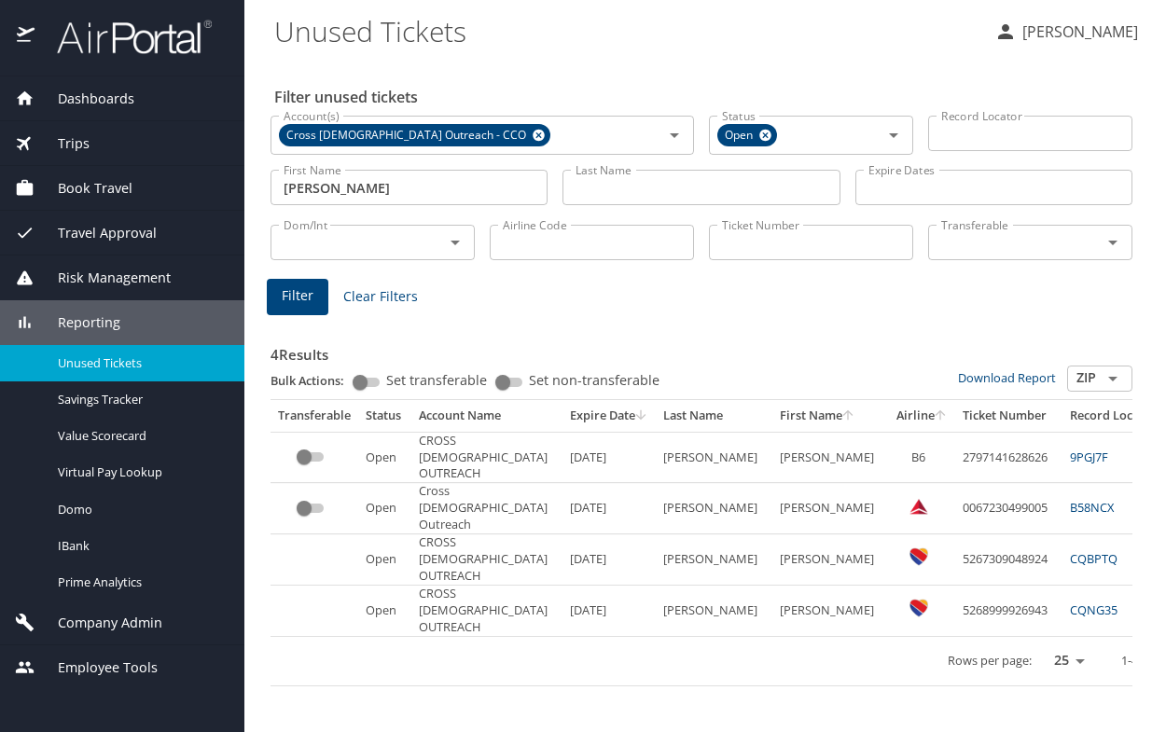
click at [509, 676] on div "Rows per page: 25 50 100 1-4 of 4" at bounding box center [819, 661] width 1083 height 49
drag, startPoint x: 944, startPoint y: 617, endPoint x: 857, endPoint y: 617, distance: 87.7
click at [955, 617] on td "5268999926943" at bounding box center [1008, 611] width 107 height 50
copy td "5268999926943"
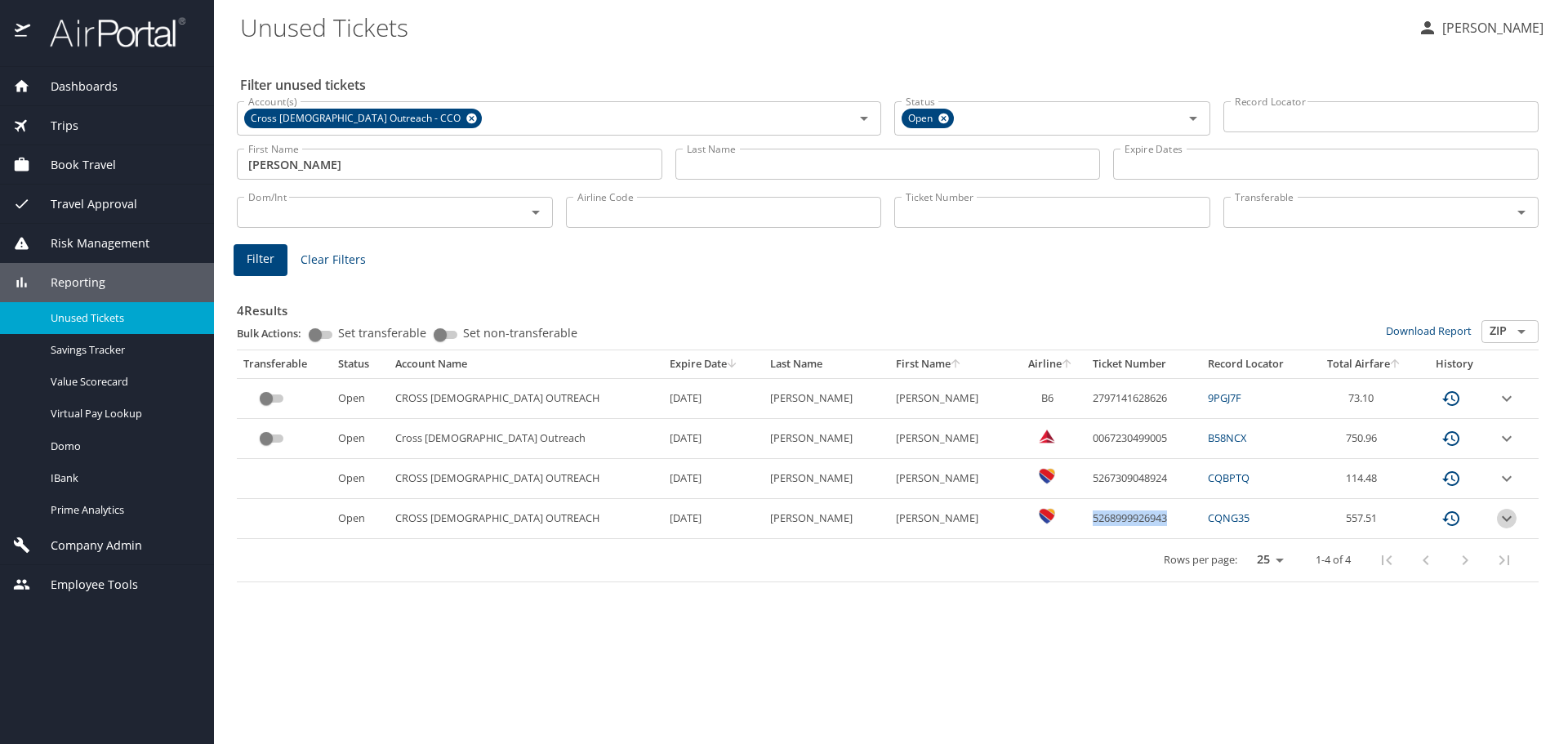
click at [1020, 523] on icon "expand row" at bounding box center [1507, 518] width 19 height 19
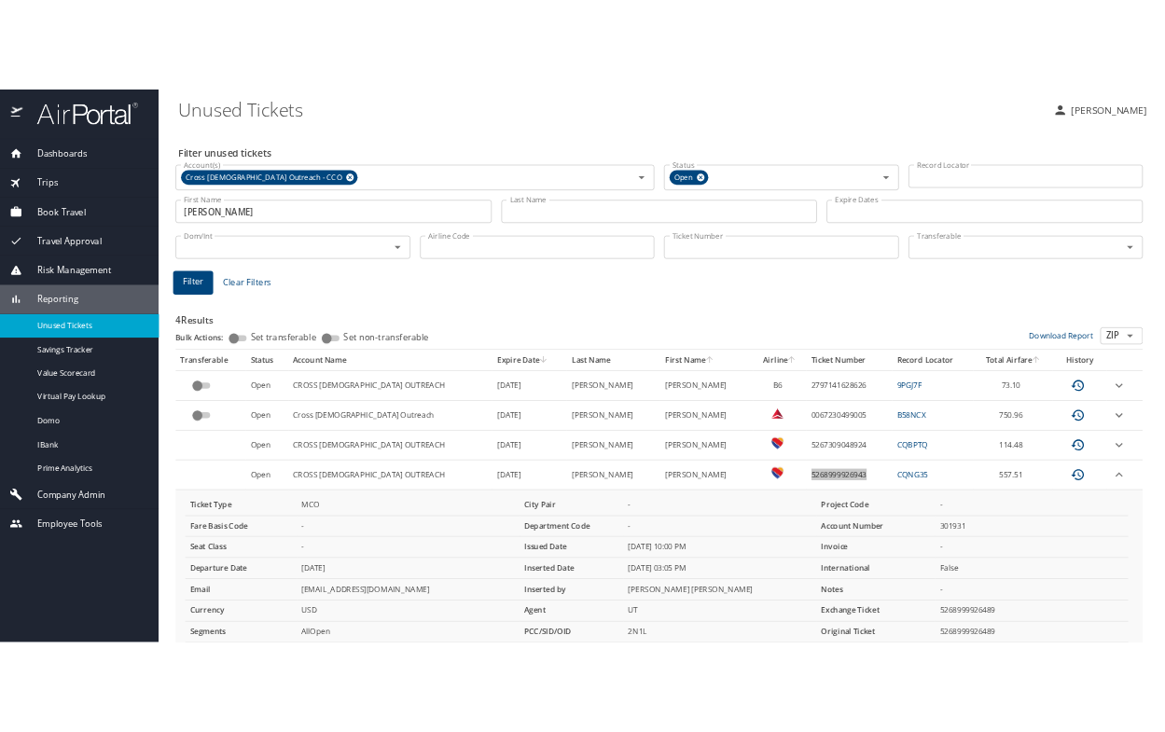
scroll to position [65, 0]
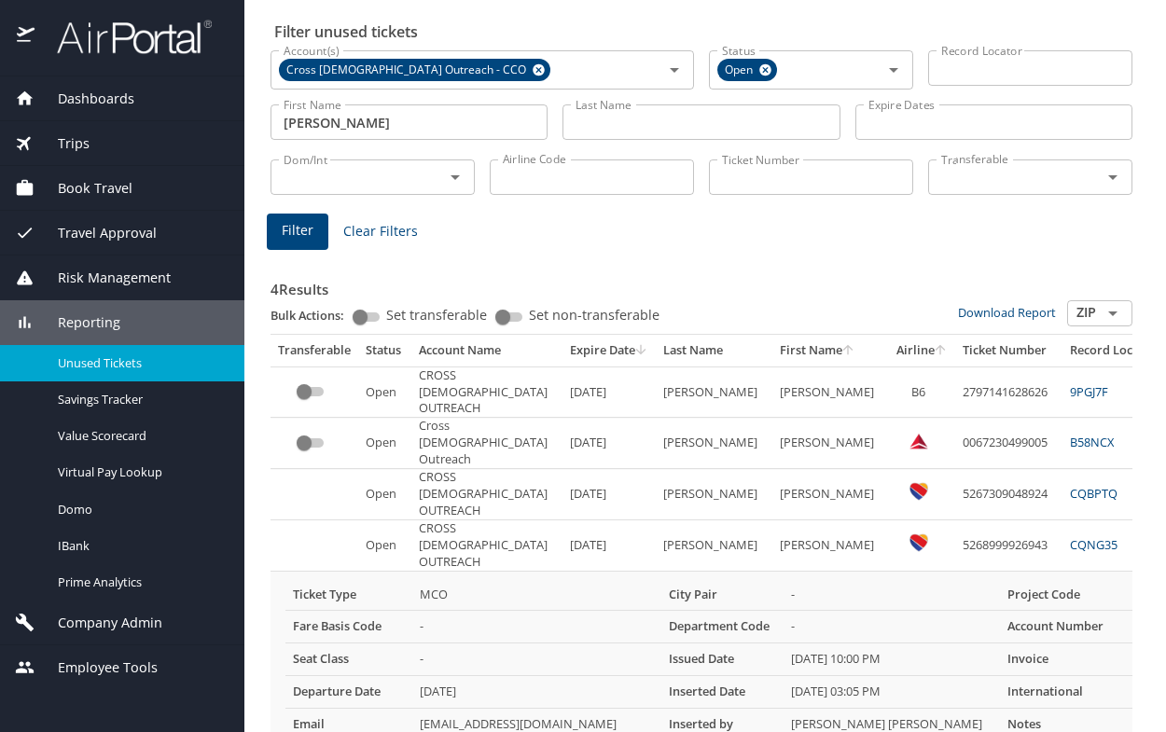
click at [677, 265] on div "4 Results Bulk Actions: Set transferable Set non-transferable Download Report Z…" at bounding box center [702, 559] width 862 height 610
